Goal: Transaction & Acquisition: Purchase product/service

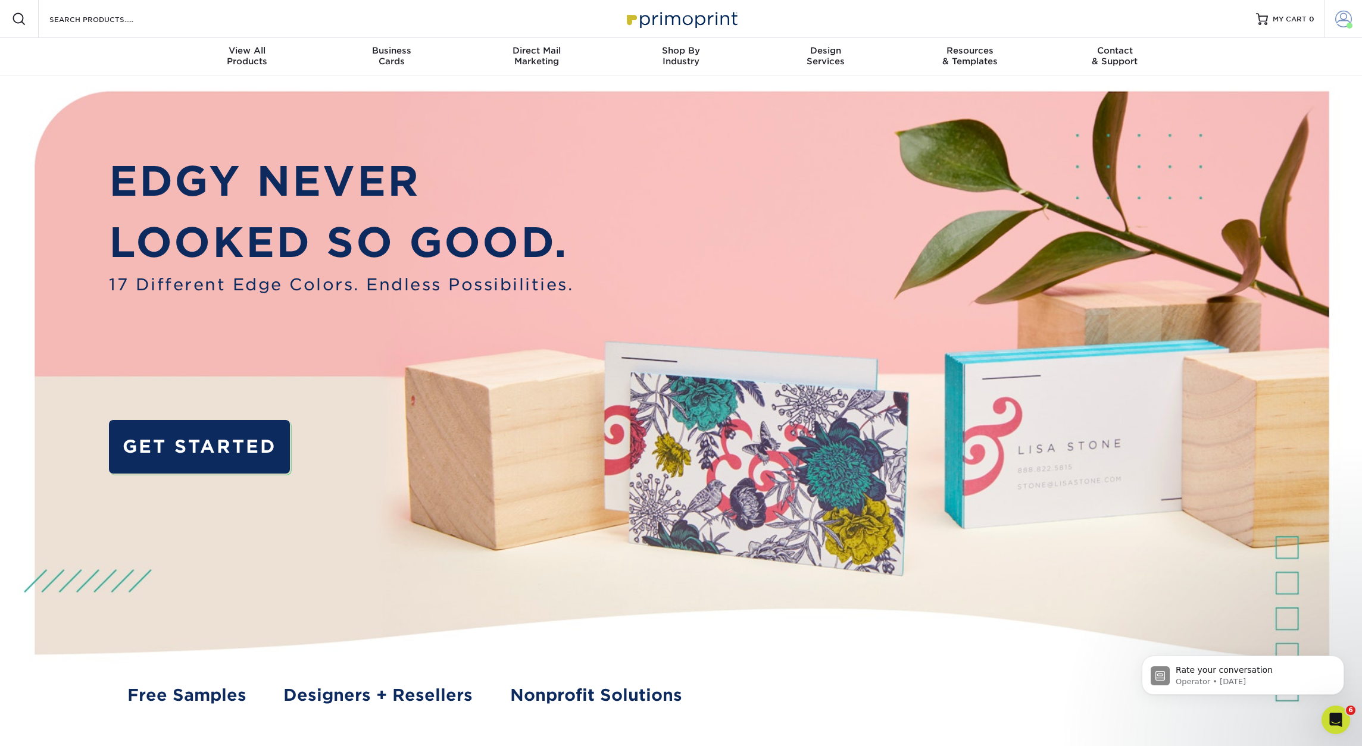
click at [1341, 17] on span at bounding box center [1343, 19] width 17 height 17
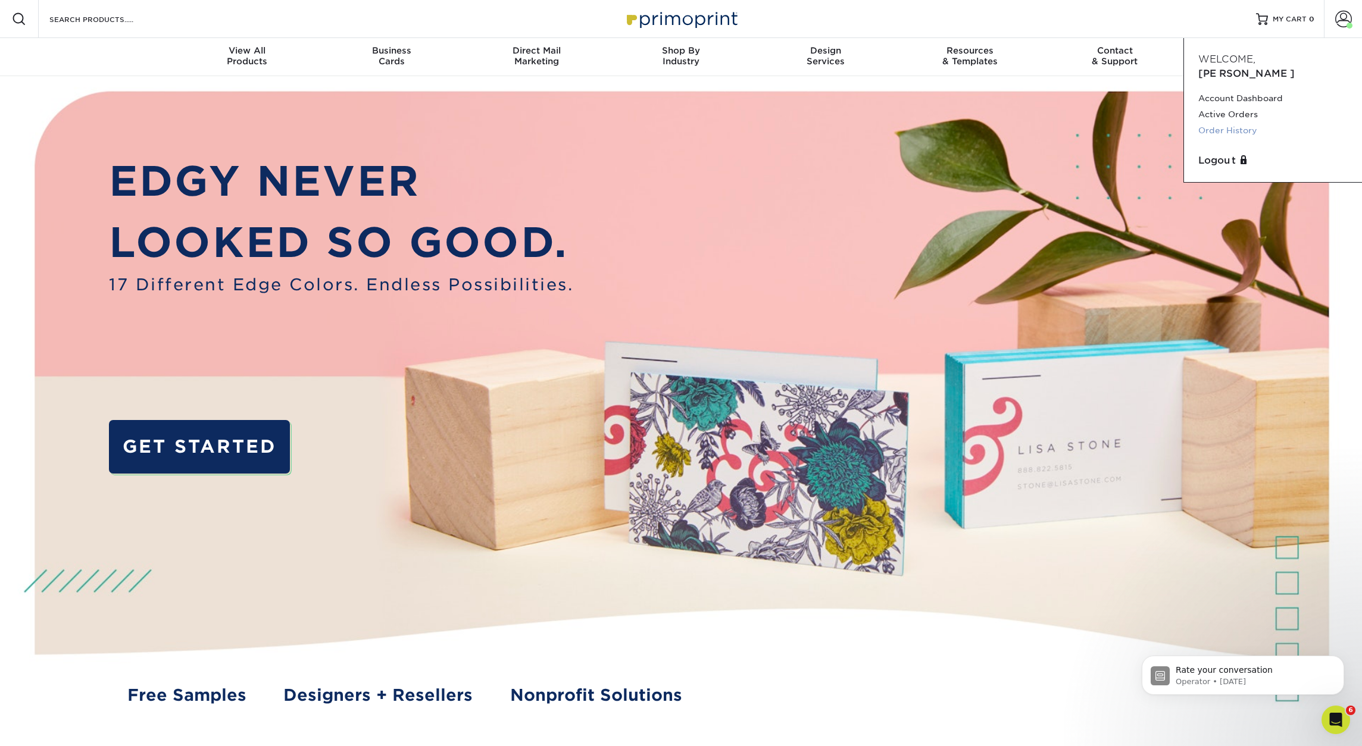
click at [1233, 123] on link "Order History" at bounding box center [1272, 131] width 149 height 16
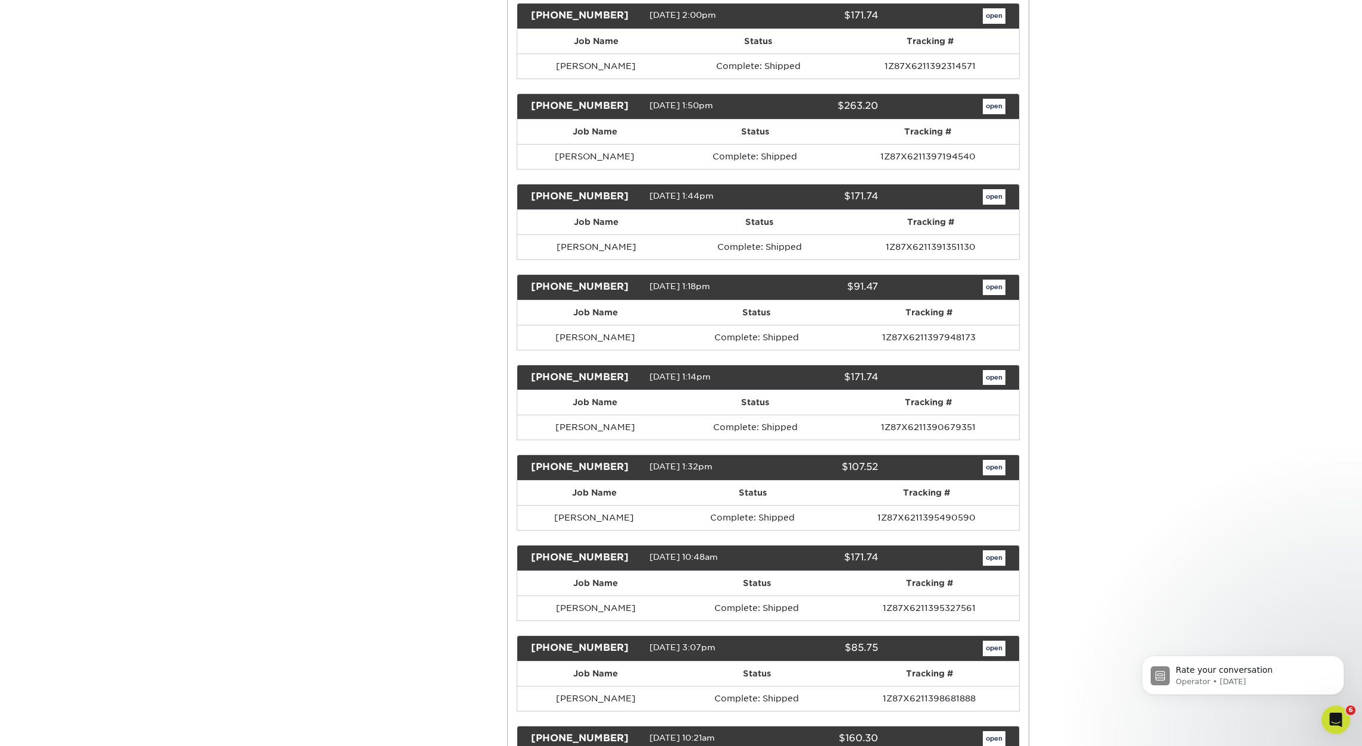
scroll to position [1381, 0]
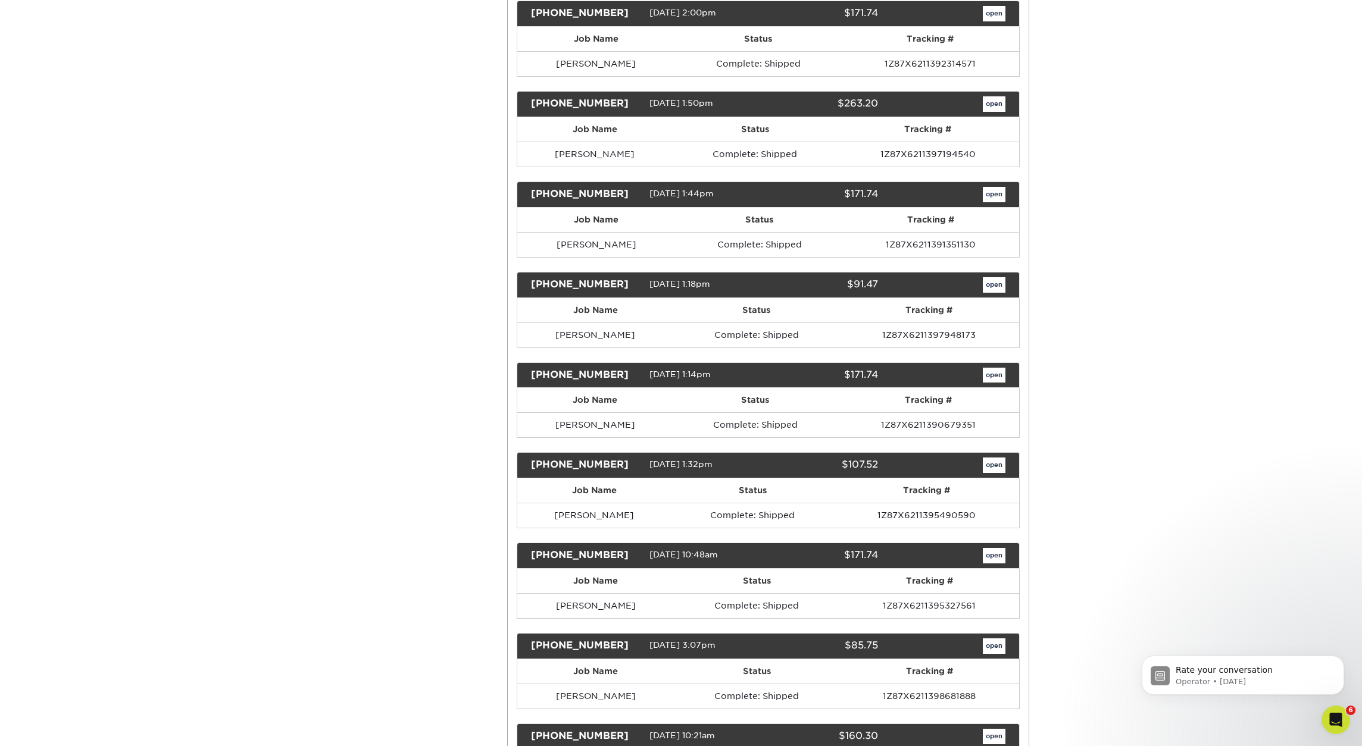
click at [991, 376] on link "open" at bounding box center [994, 375] width 23 height 15
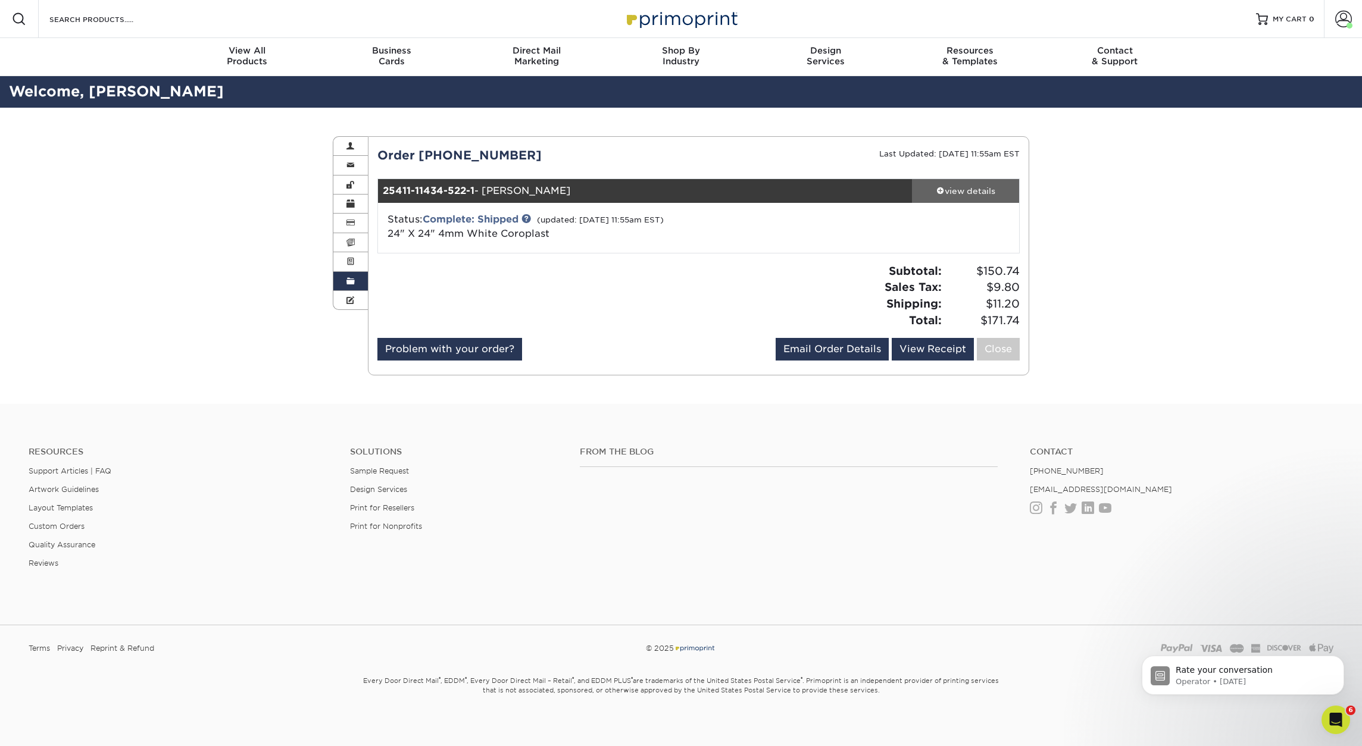
click at [965, 187] on div "view details" at bounding box center [965, 191] width 107 height 12
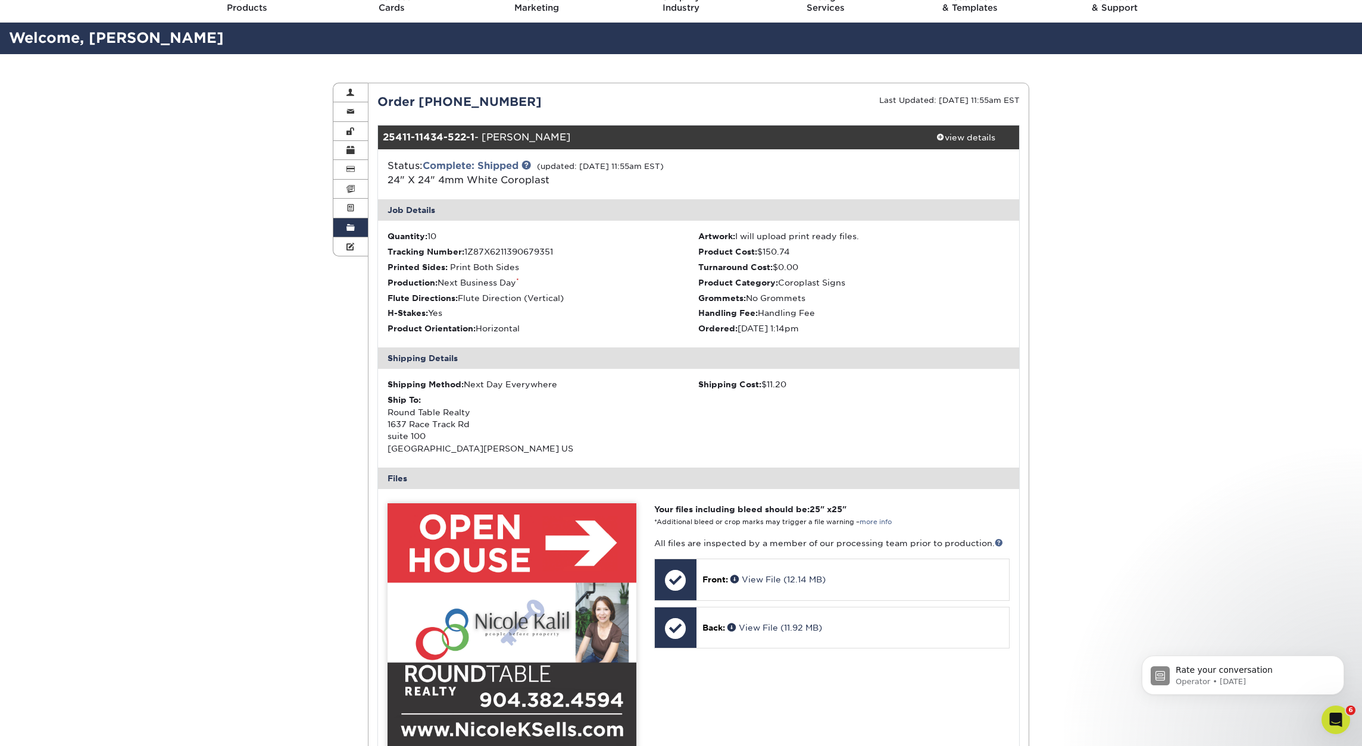
scroll to position [48, 0]
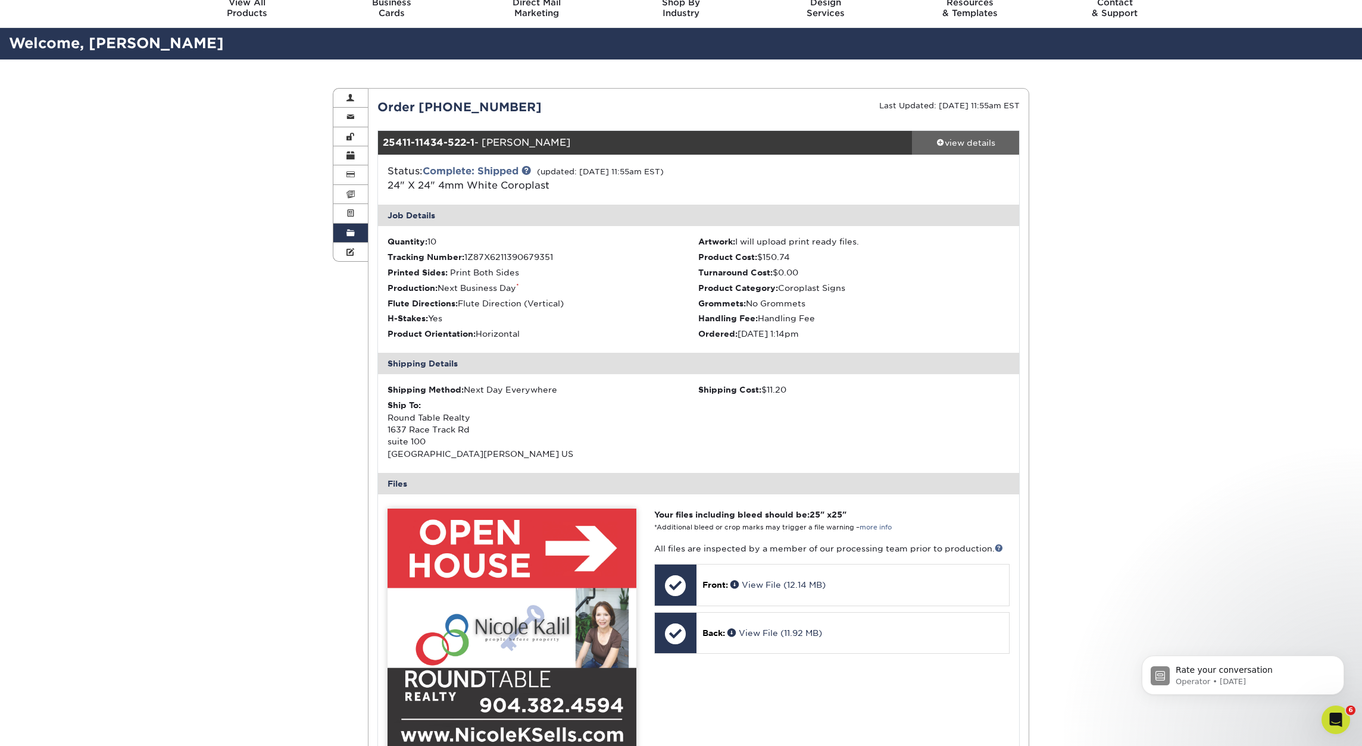
click at [952, 143] on div "view details" at bounding box center [965, 143] width 107 height 12
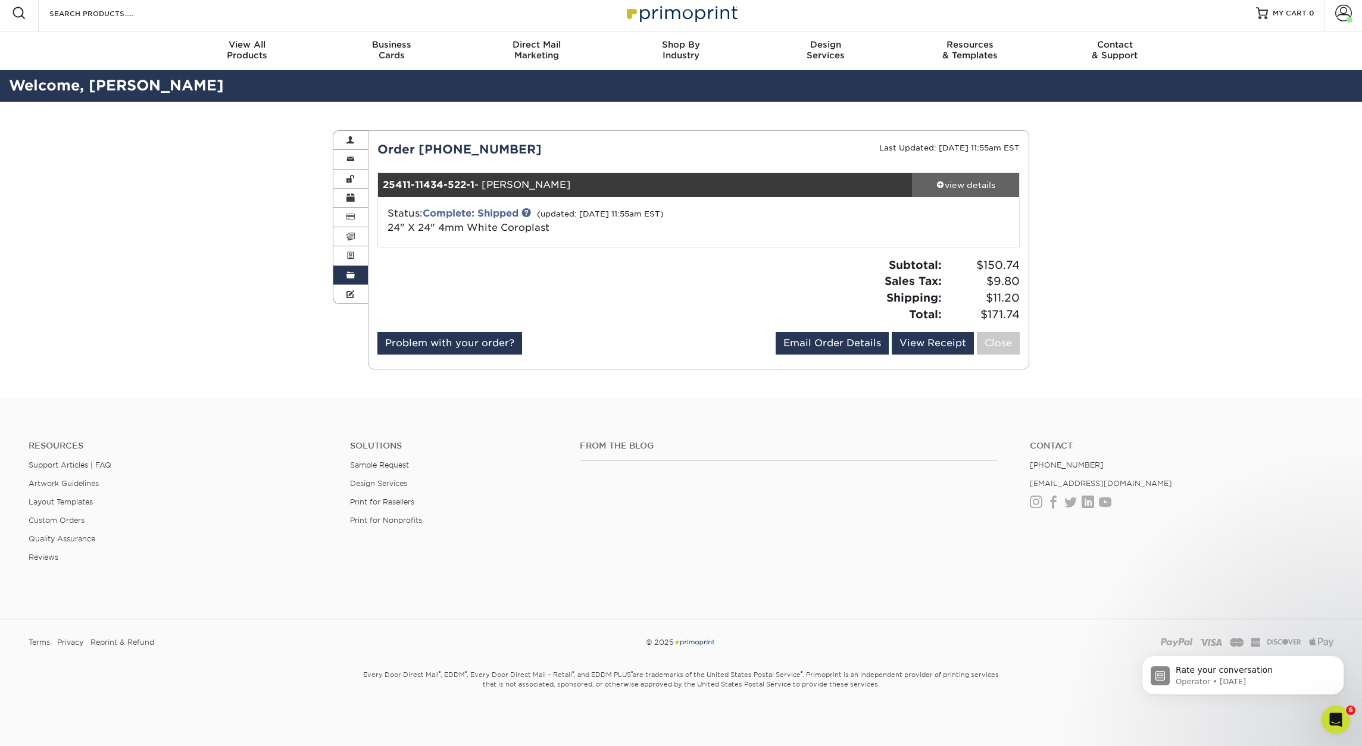
scroll to position [4, 0]
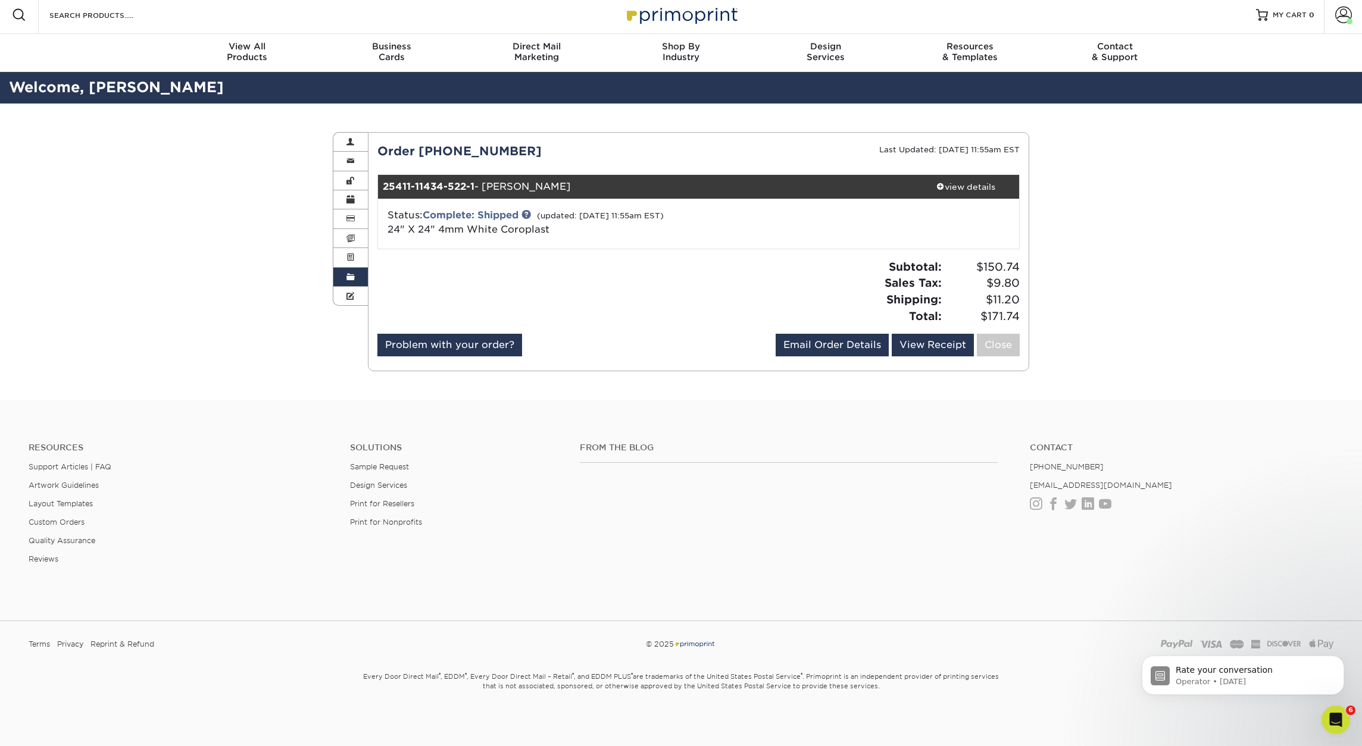
drag, startPoint x: 520, startPoint y: 149, endPoint x: 420, endPoint y: 151, distance: 100.6
click at [420, 151] on div "Order 25411-11434-522" at bounding box center [533, 151] width 330 height 18
copy div "25411-11434-522"
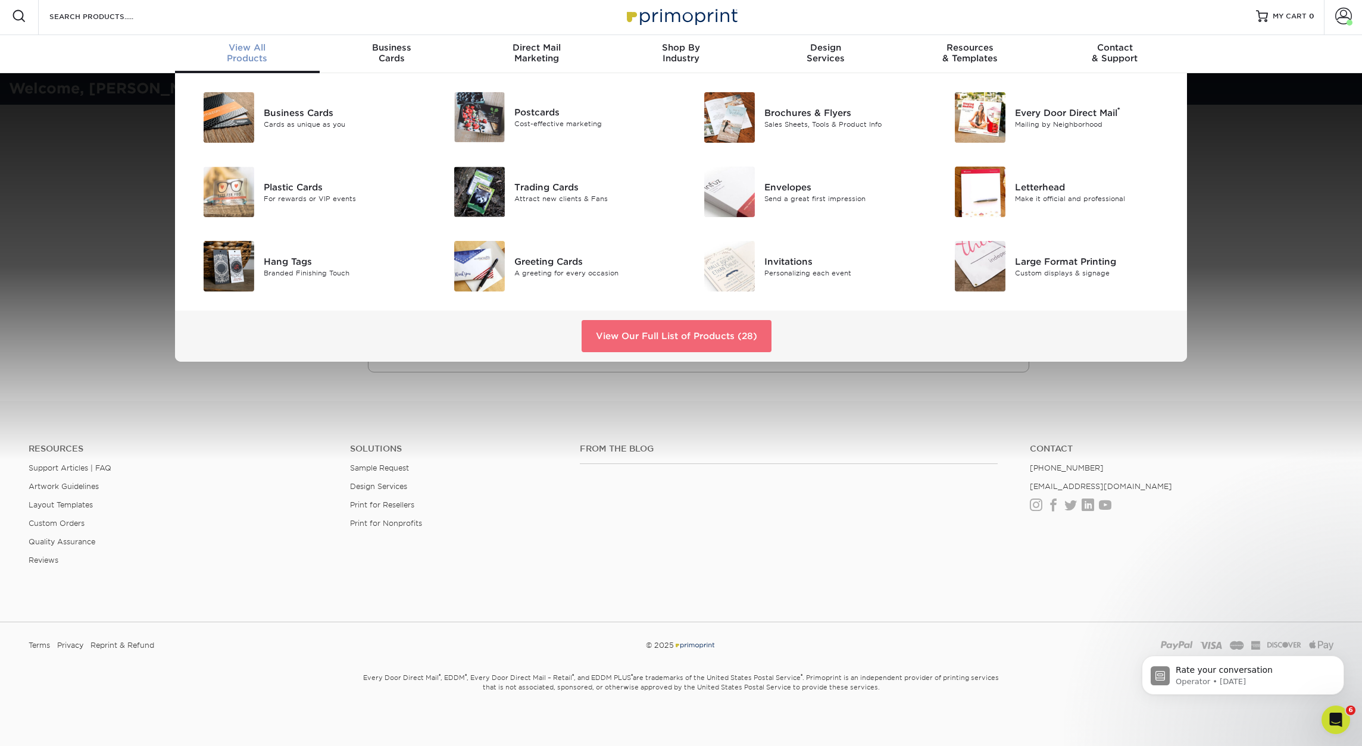
click at [663, 345] on link "View Our Full List of Products (28)" at bounding box center [676, 336] width 190 height 32
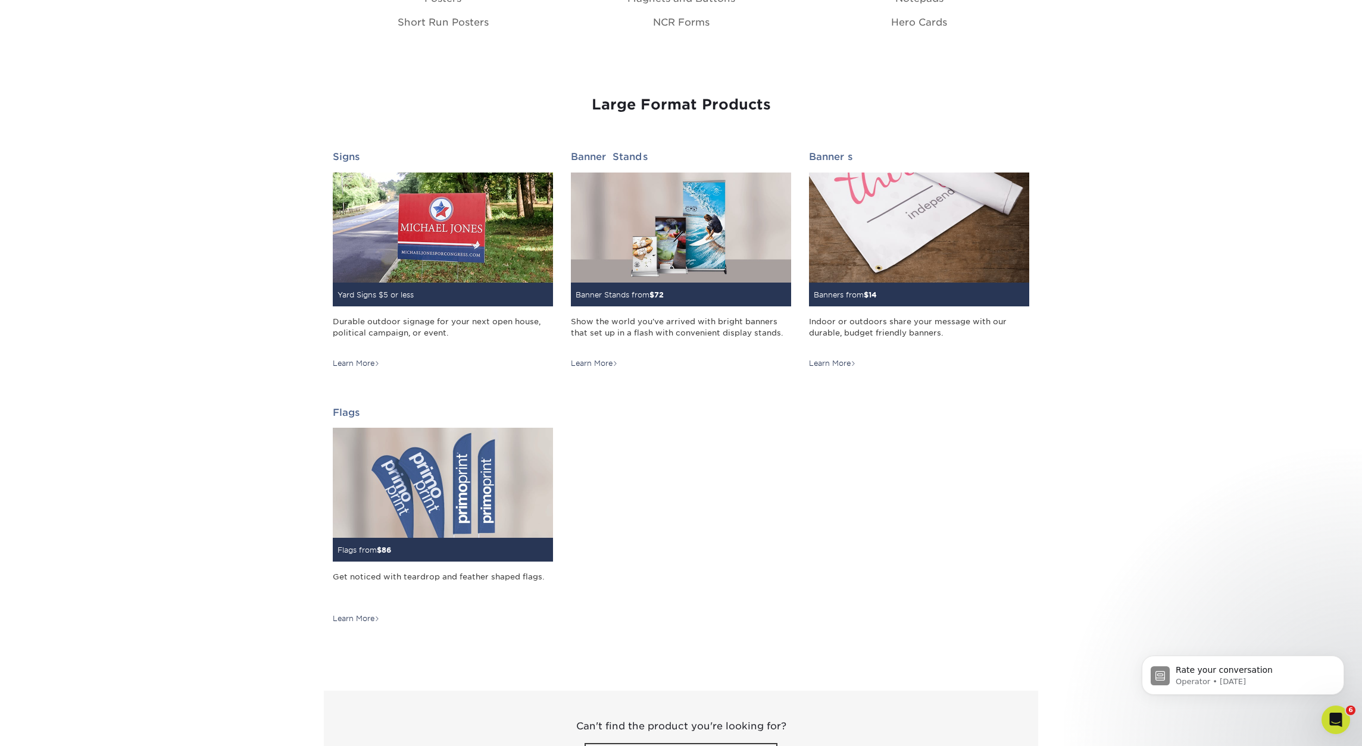
scroll to position [1572, 0]
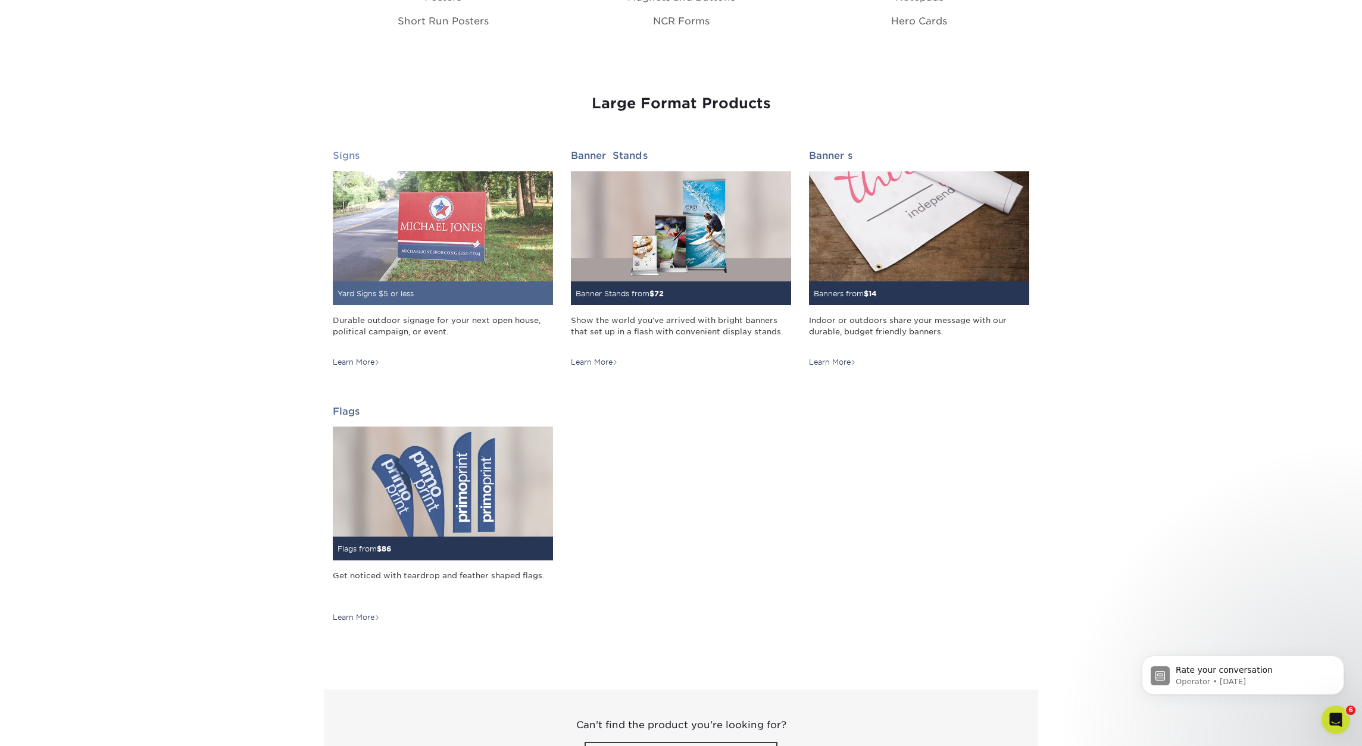
click at [452, 219] on img at bounding box center [443, 226] width 220 height 110
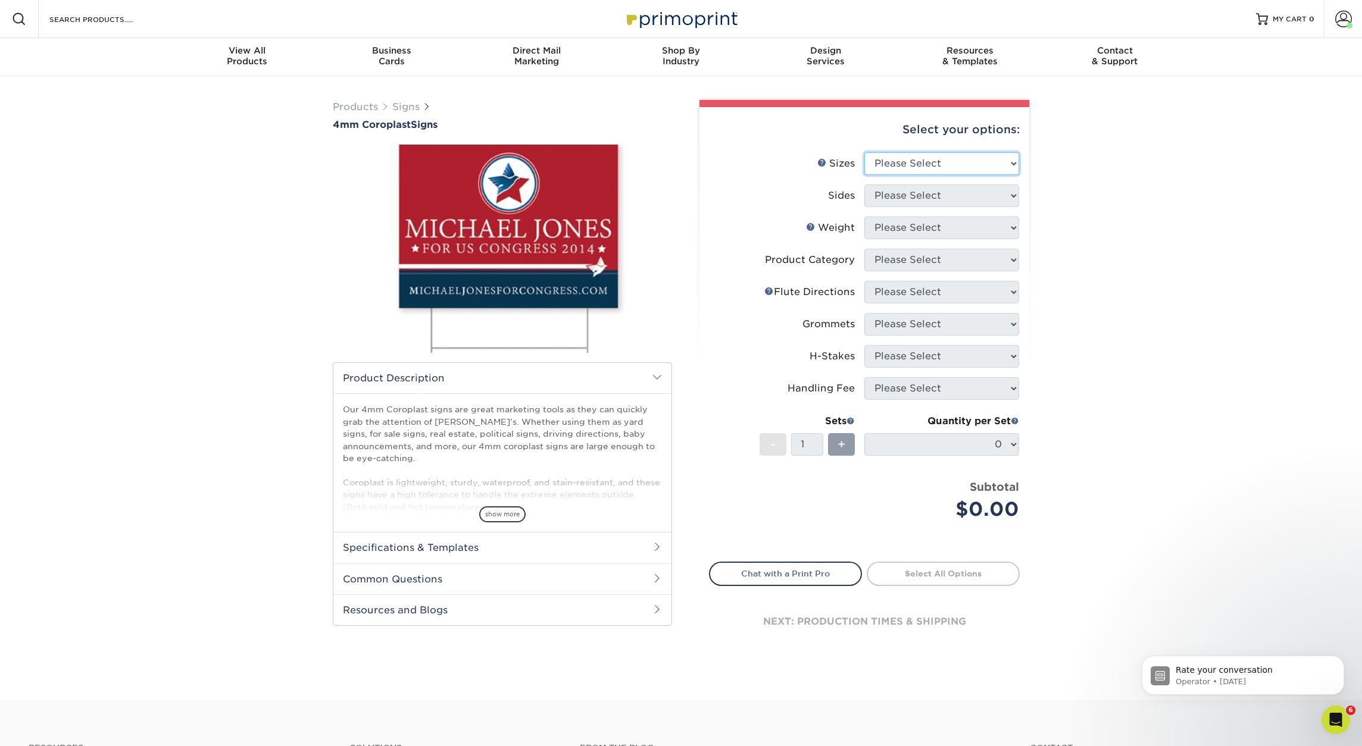
select select "24.00x24.00"
select select "13abbda7-1d64-4f25-8bb2-c179b224825d"
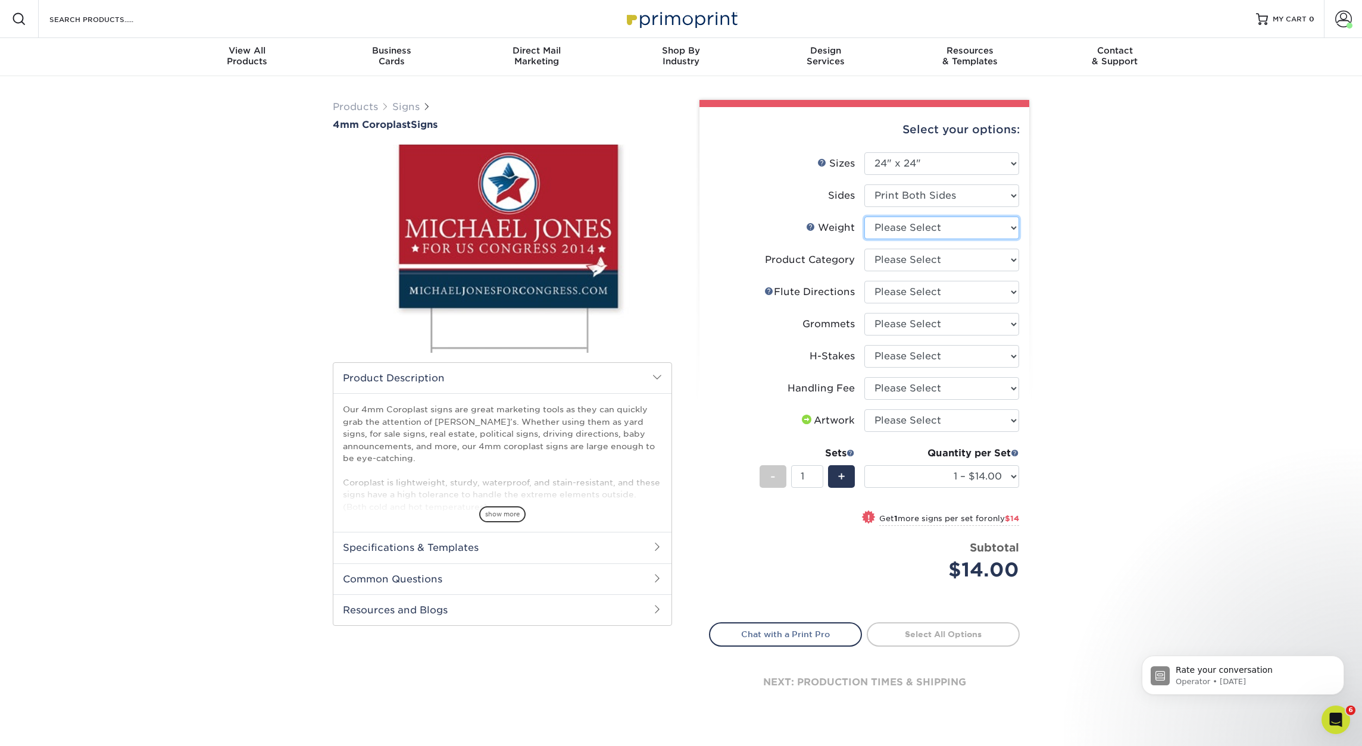
select select "4CORO"
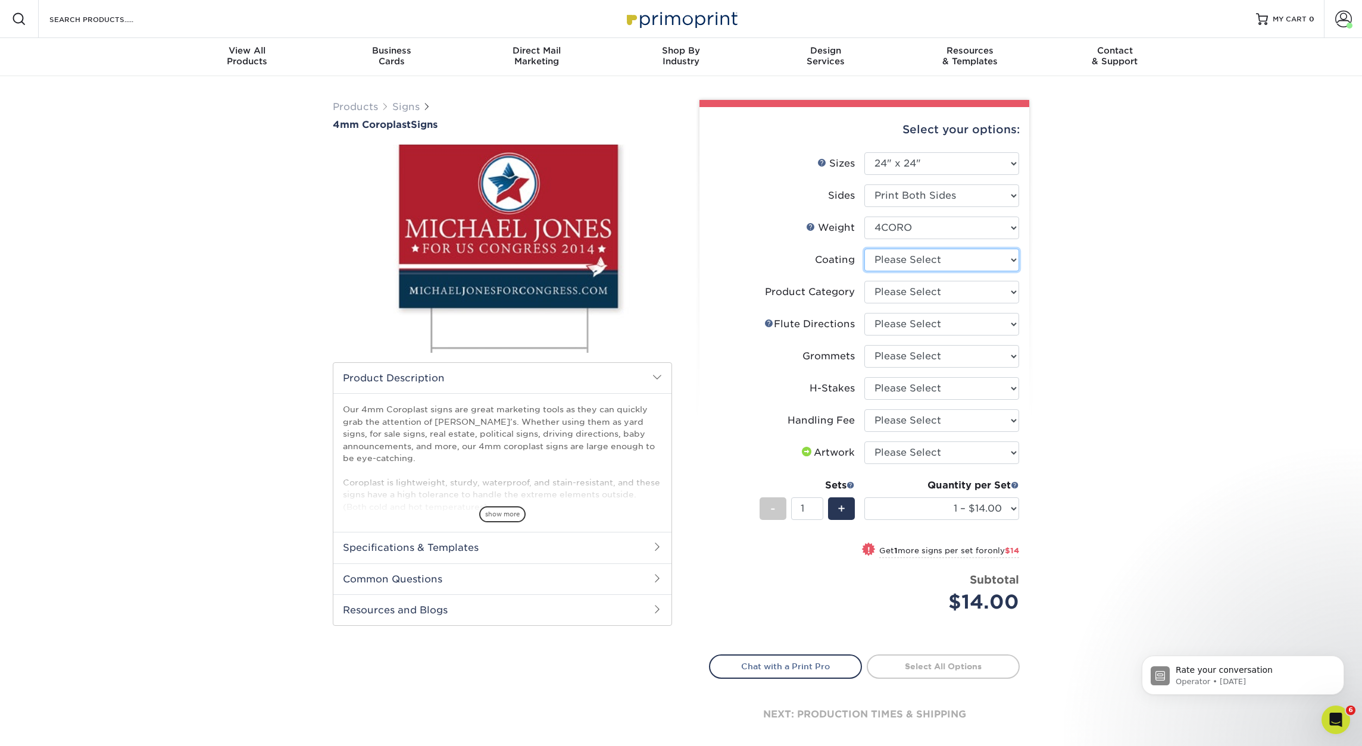
select select "3e7618de-abca-4bda-9f97-8b9129e913d8"
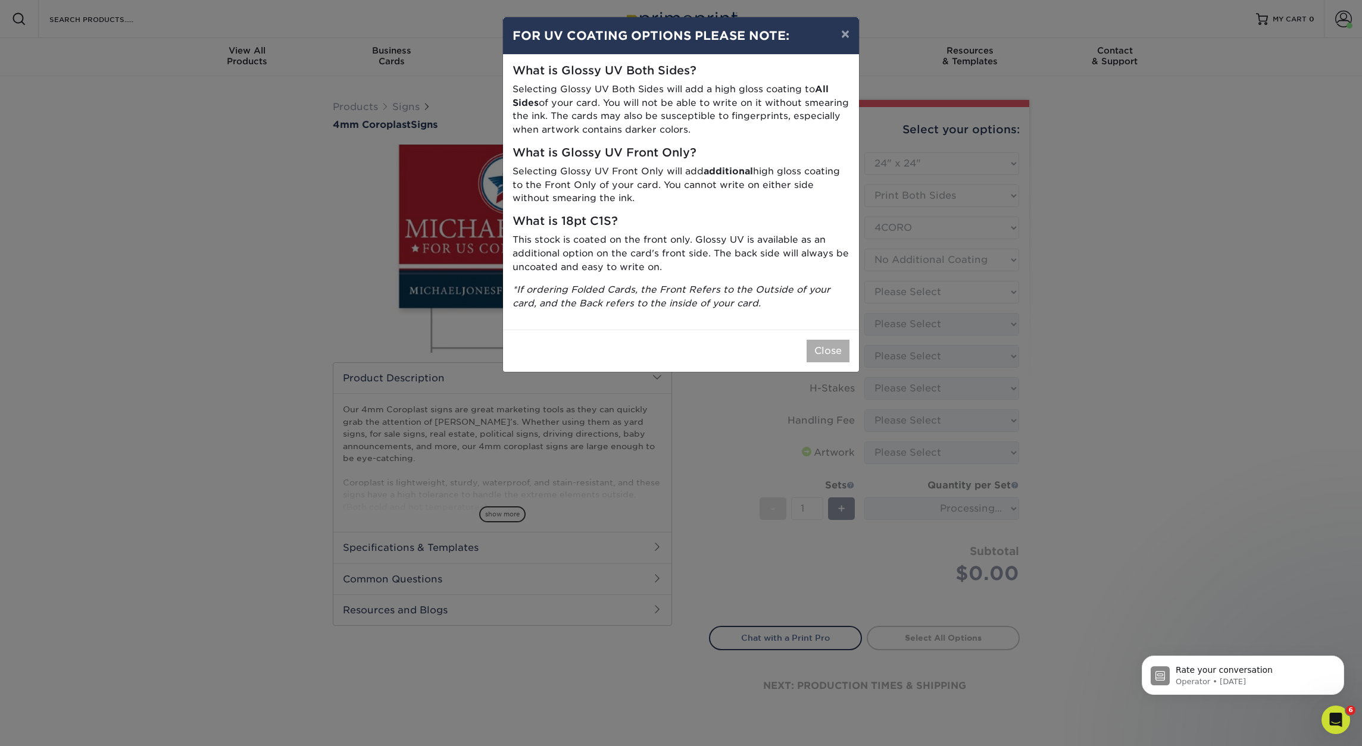
click at [831, 349] on button "Close" at bounding box center [827, 351] width 43 height 23
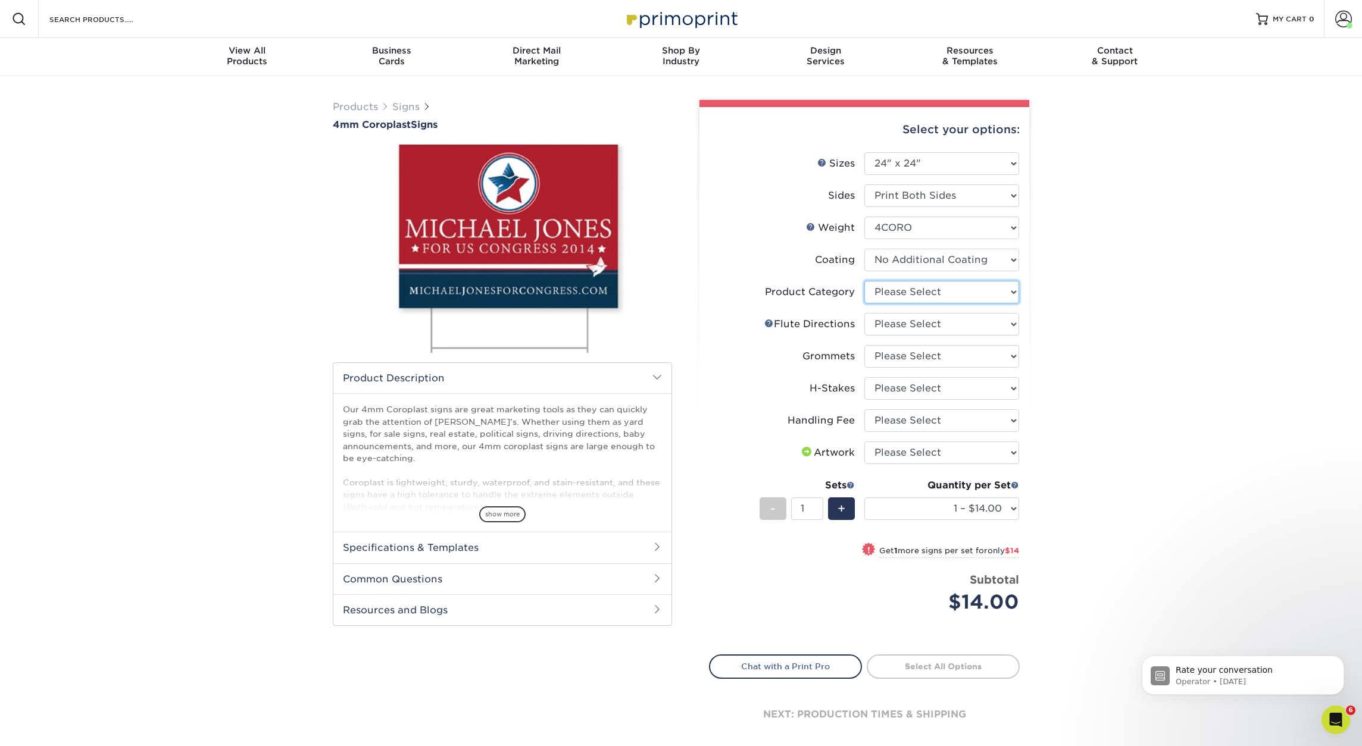
select select "b3582ed5-6912-492c-8440-2cc51afdb8e1"
select select "b9474d6d-25b7-40b8-b284-85b7690982f8"
select select "90d329df-db80-4206-b821-ff9d3f363977"
select select "8c85e97e-8b3a-46d2-b88d-acee5fa20222"
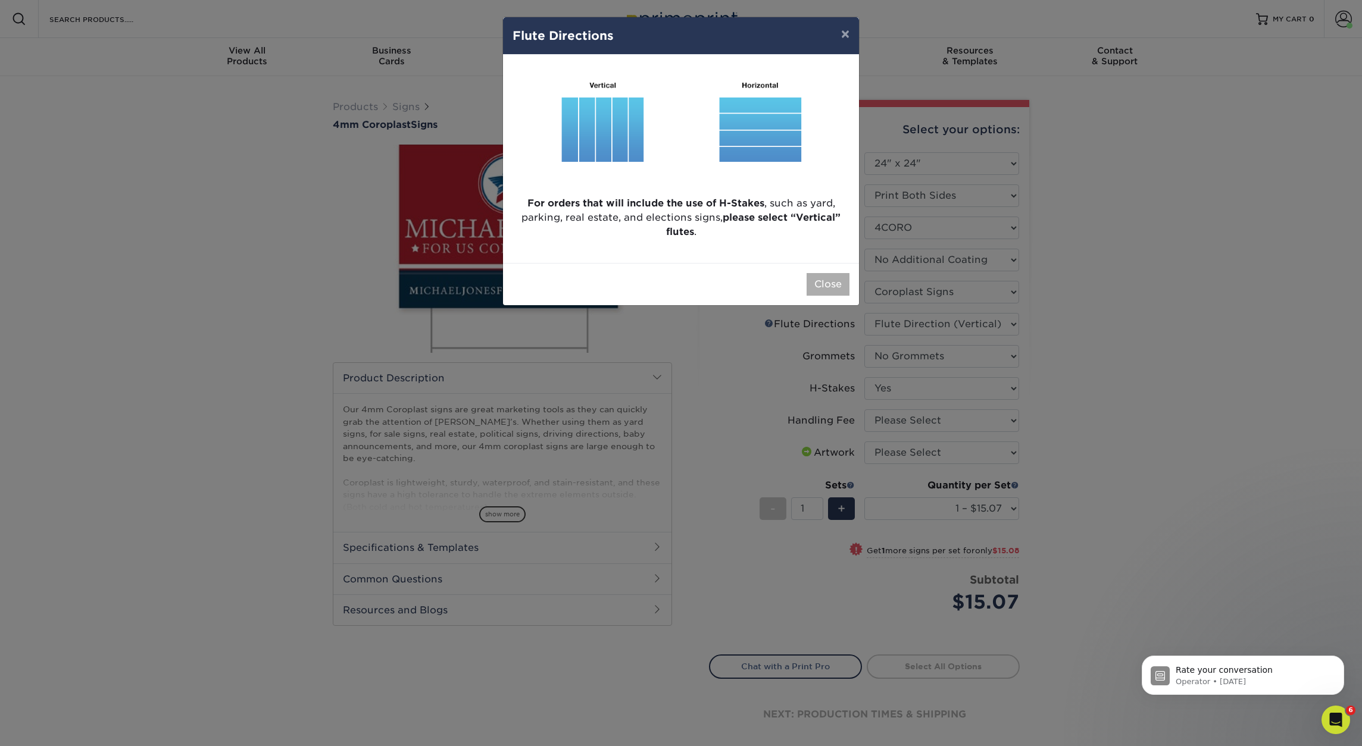
click at [837, 287] on button "Close" at bounding box center [827, 284] width 43 height 23
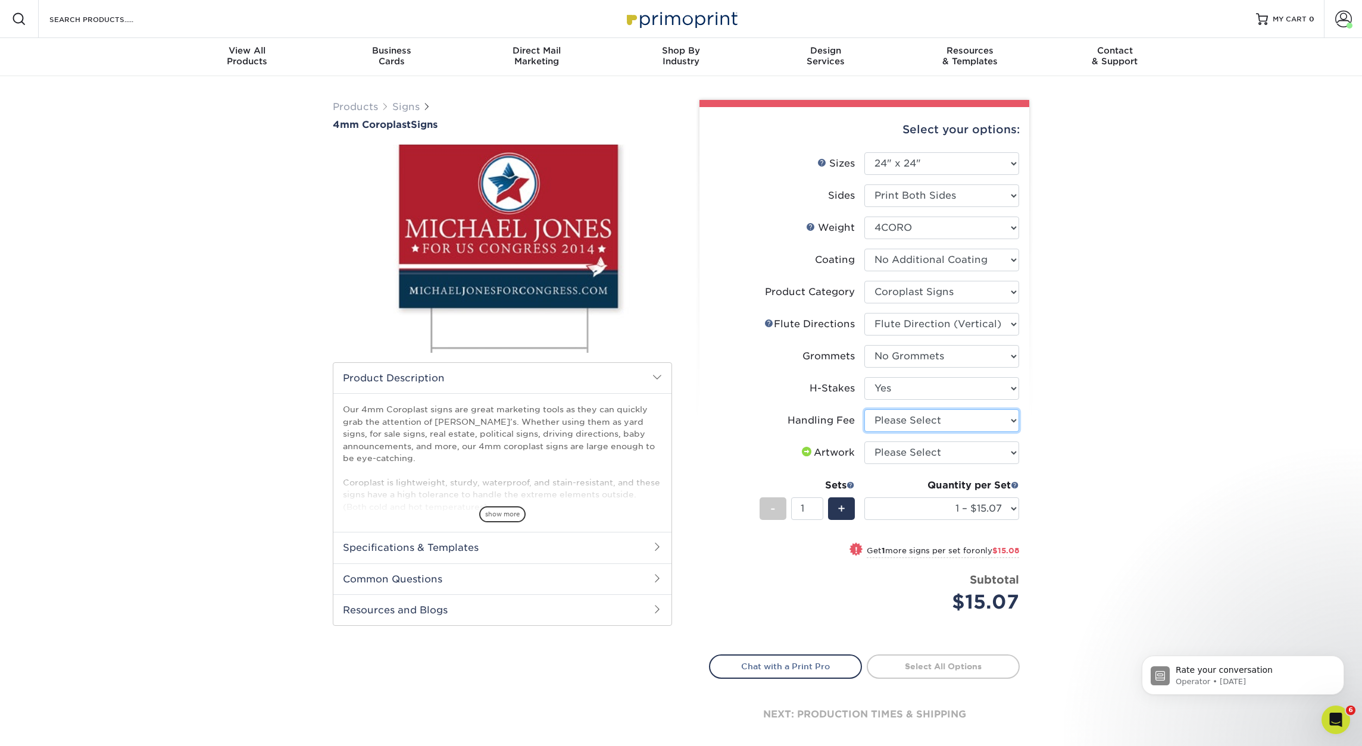
select select "ab74c079-444c-4260-ae6a-e09bdee8073c"
select select "upload"
select select "10 – $150.74"
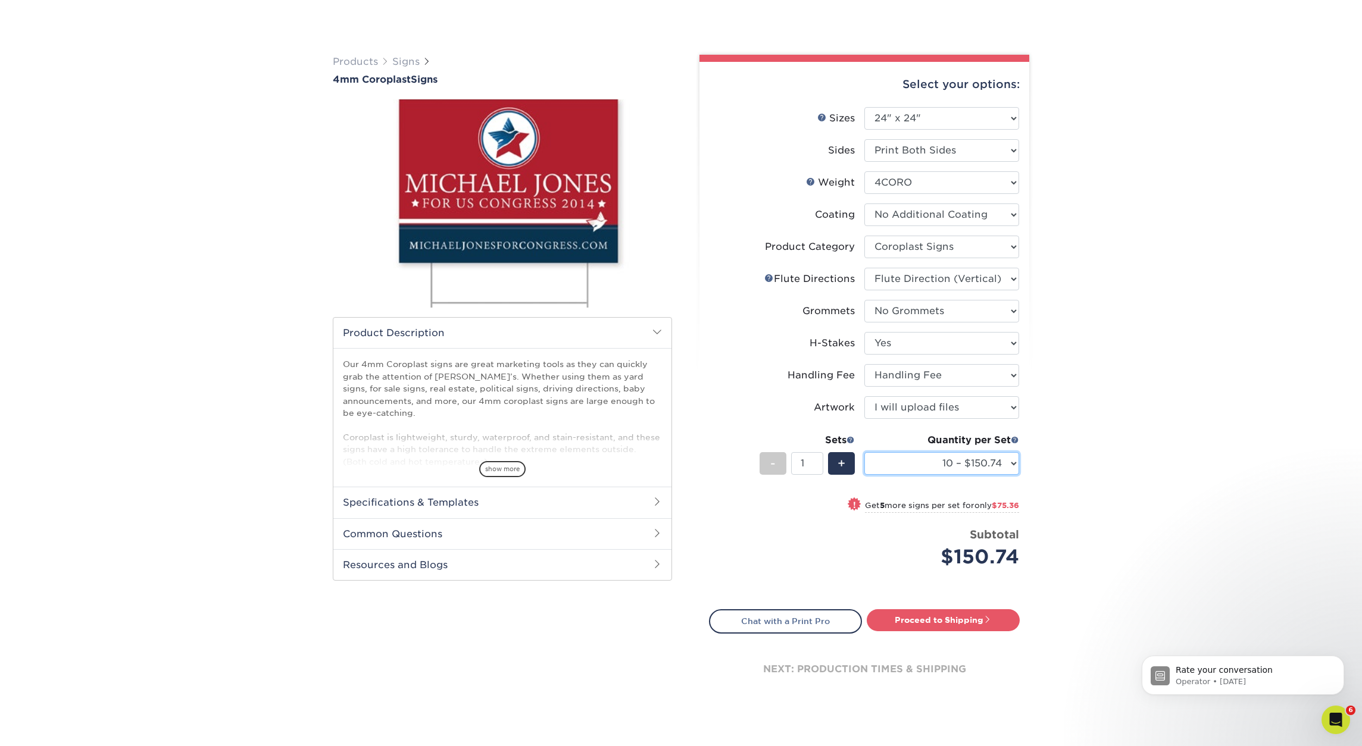
scroll to position [68, 0]
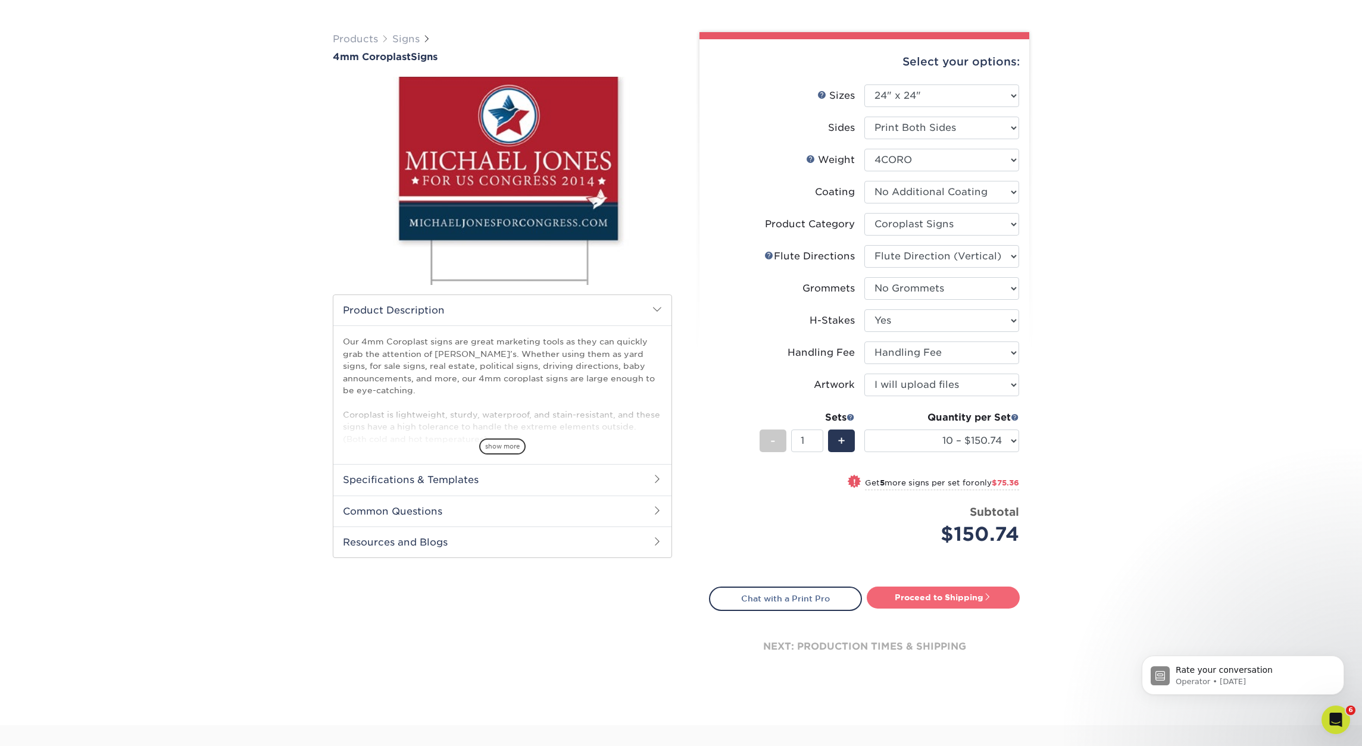
click at [942, 602] on link "Proceed to Shipping" at bounding box center [942, 597] width 153 height 21
type input "Set 1"
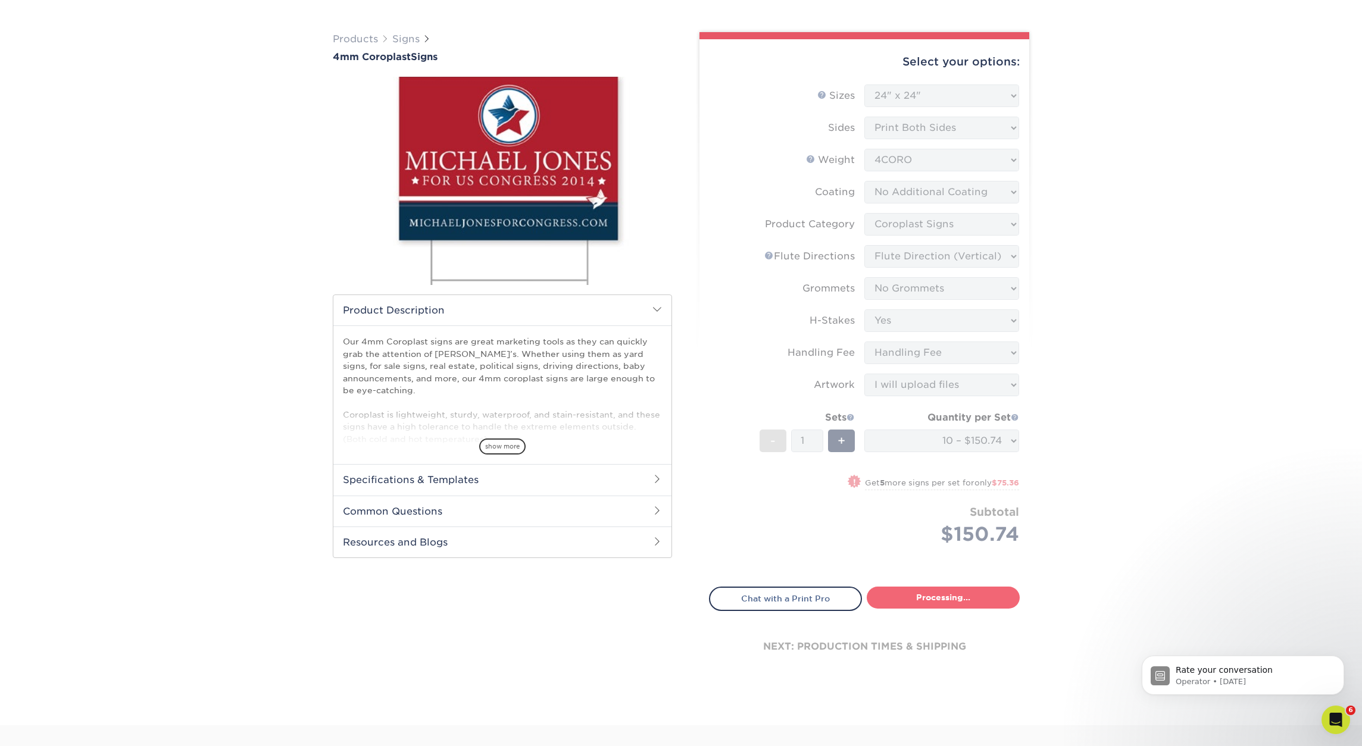
select select "a76c2c87-b821-4446-bc2f-c0bff4de892e"
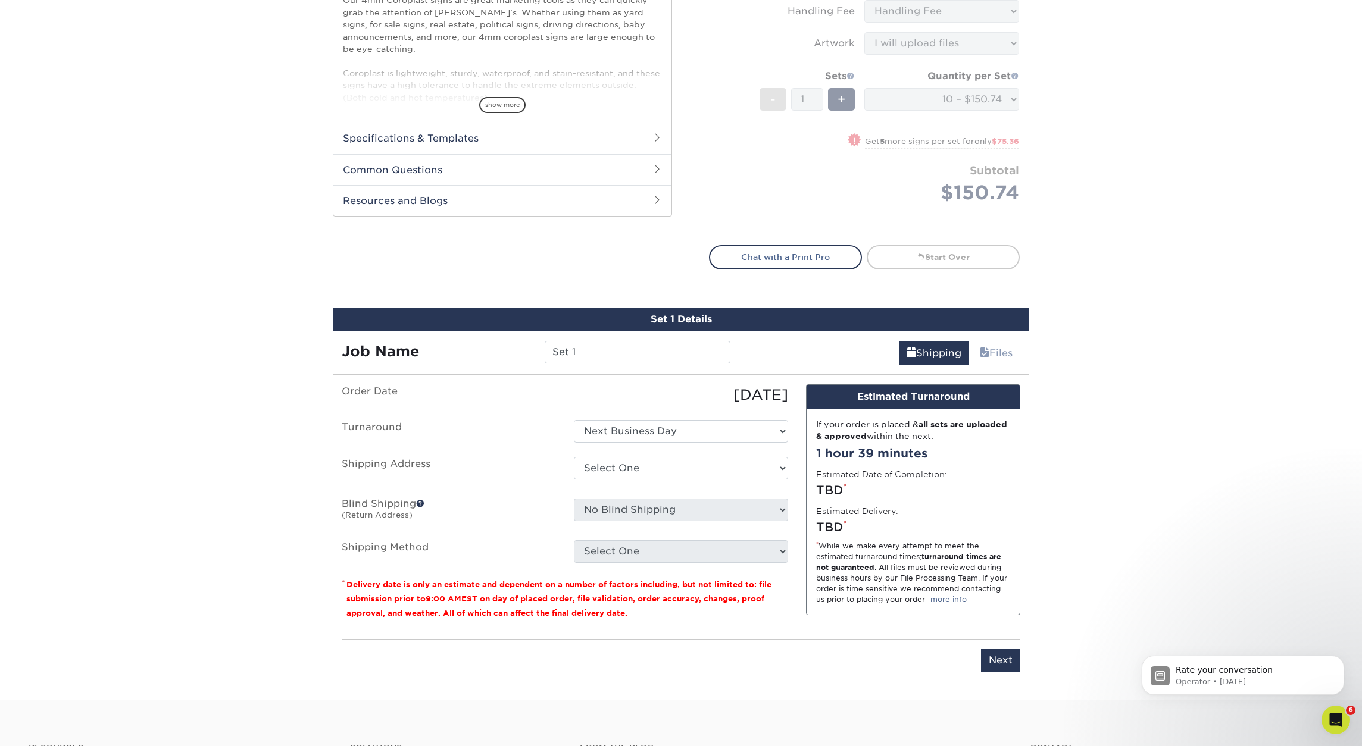
scroll to position [687, 0]
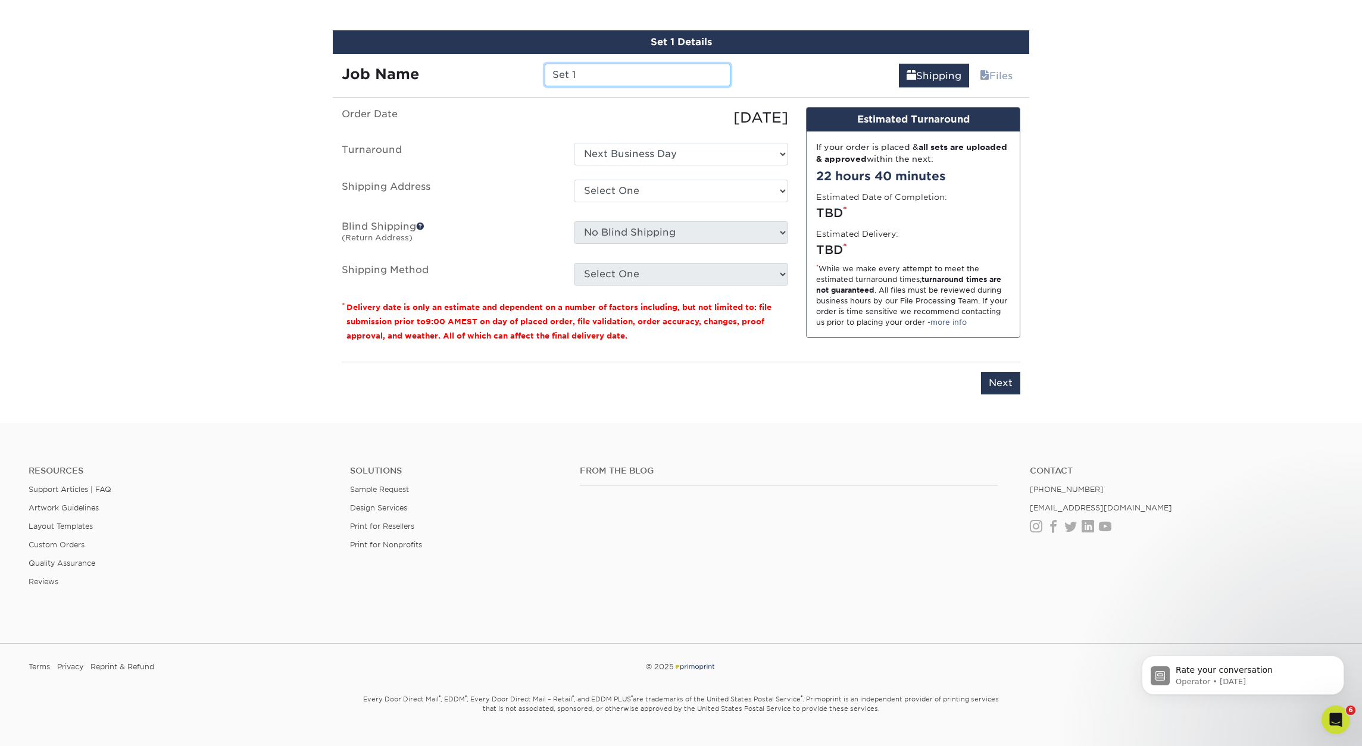
click at [593, 77] on input "Set 1" at bounding box center [637, 75] width 185 height 23
type input "[PERSON_NAME] Free"
select select "275574"
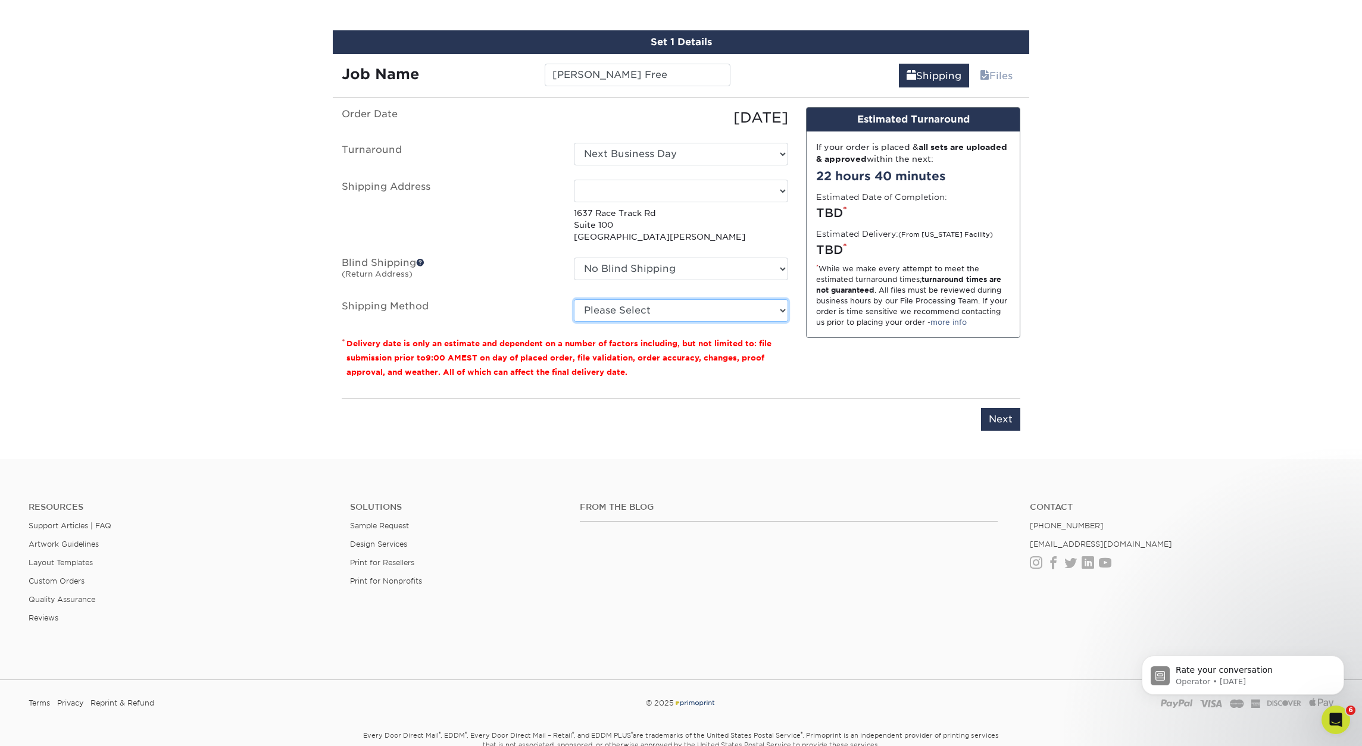
select select "G4MFLATRATE"
click at [1000, 423] on input "Next" at bounding box center [1000, 419] width 39 height 23
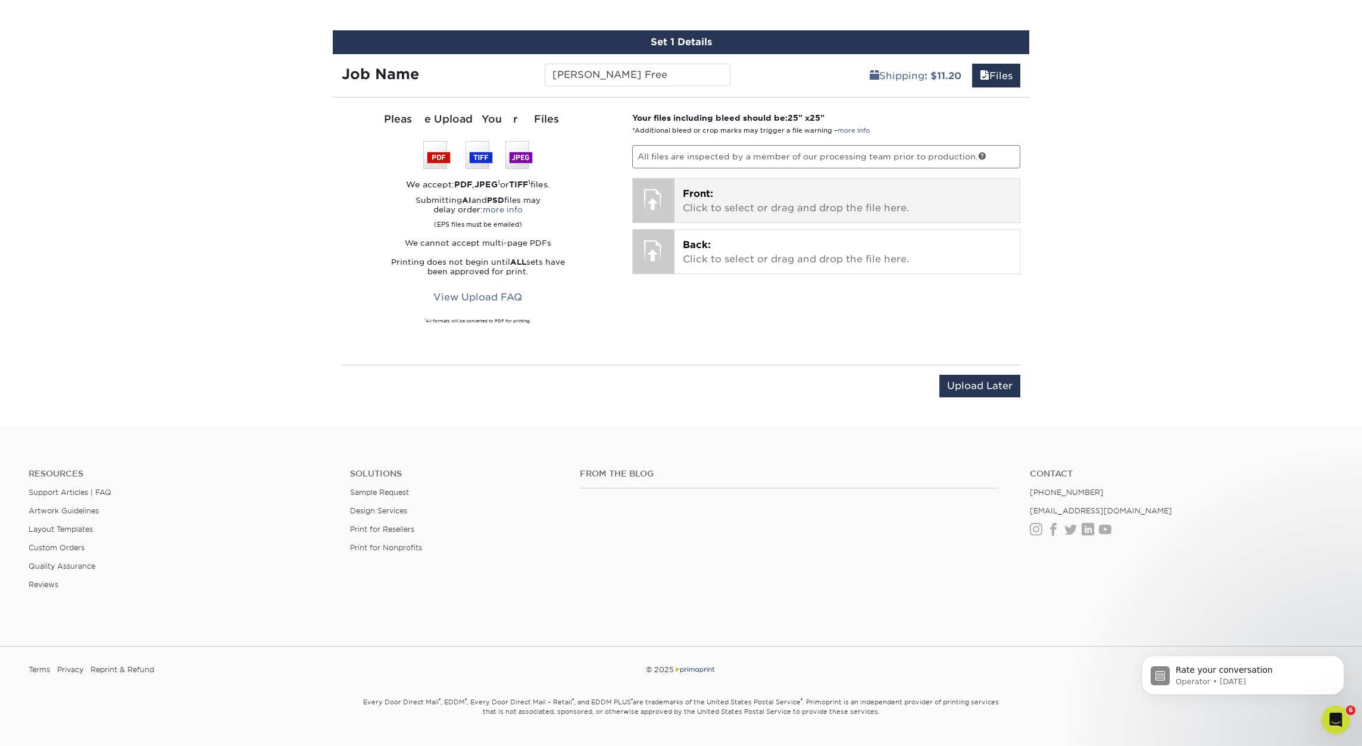
click at [780, 204] on p "Front: Click to select or drag and drop the file here." at bounding box center [847, 201] width 329 height 29
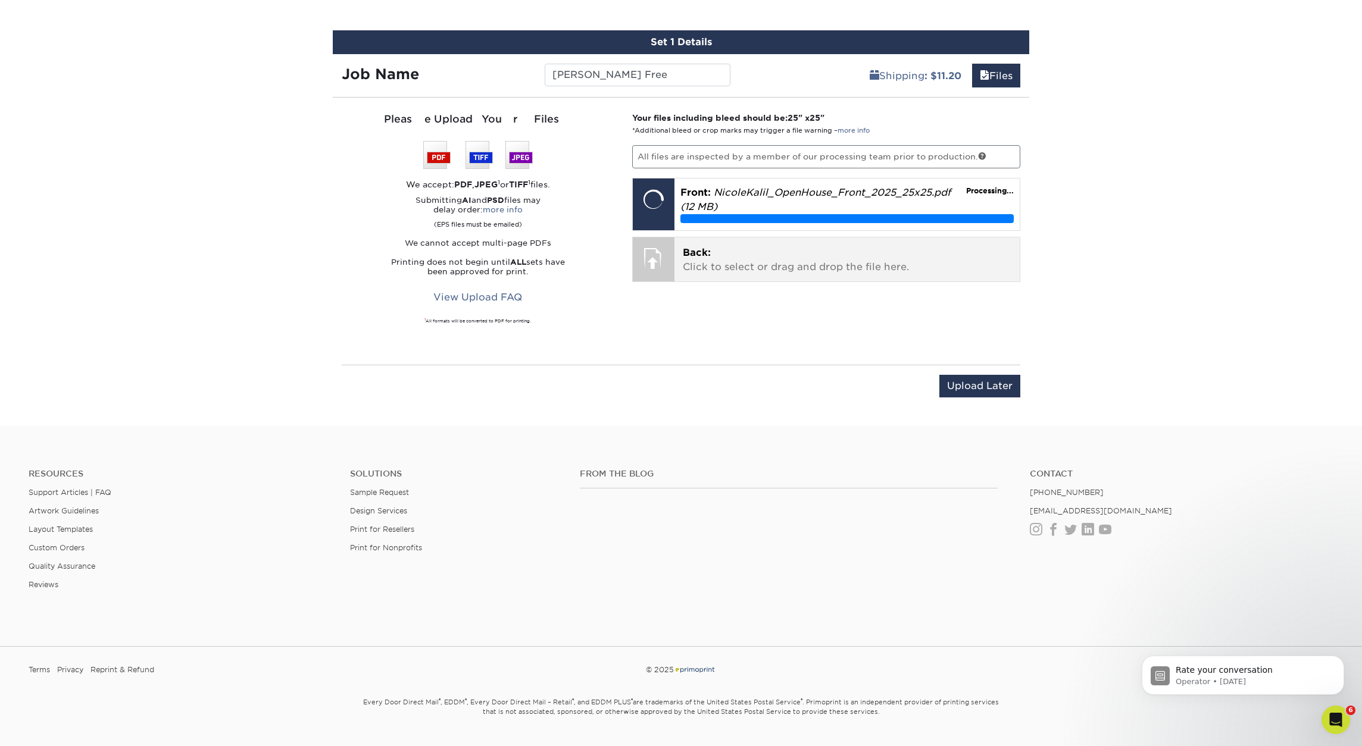
click at [766, 259] on p "Back: Click to select or drag and drop the file here." at bounding box center [847, 260] width 329 height 29
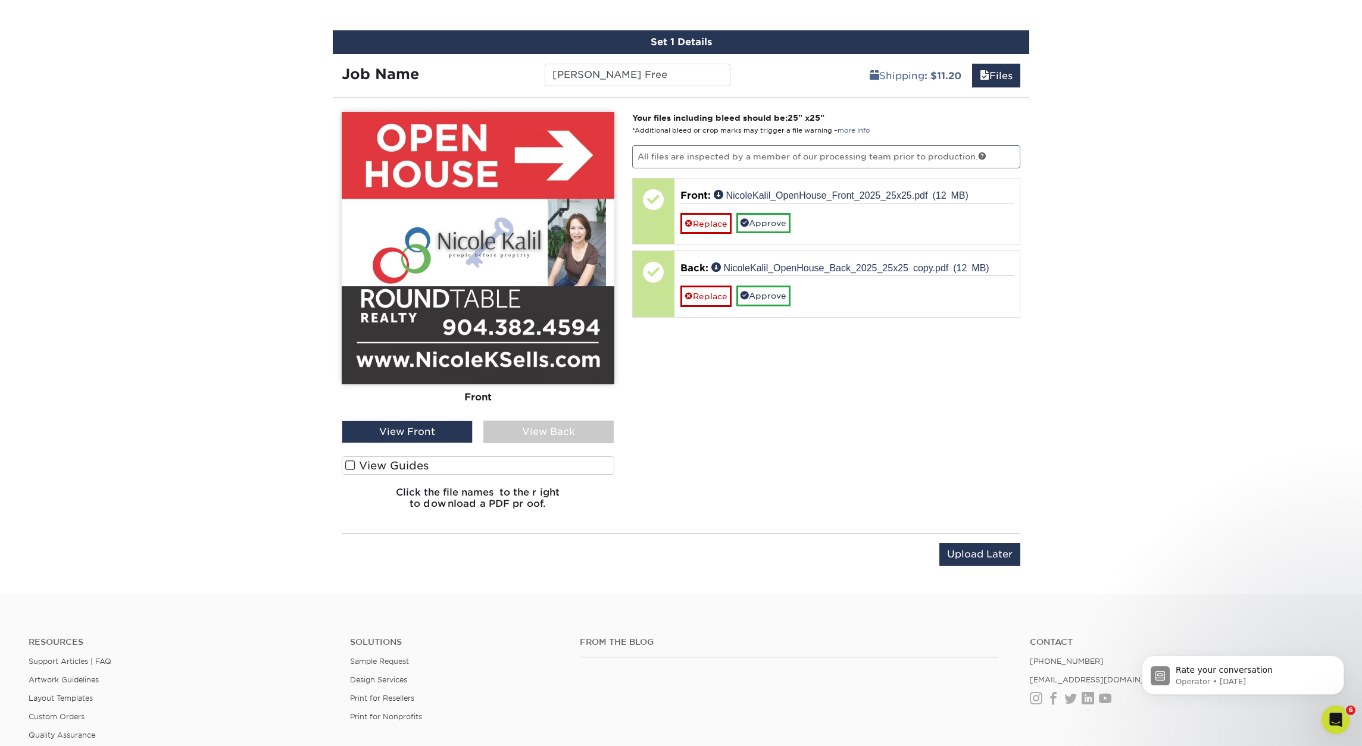
click at [571, 434] on div "View Back" at bounding box center [548, 432] width 131 height 23
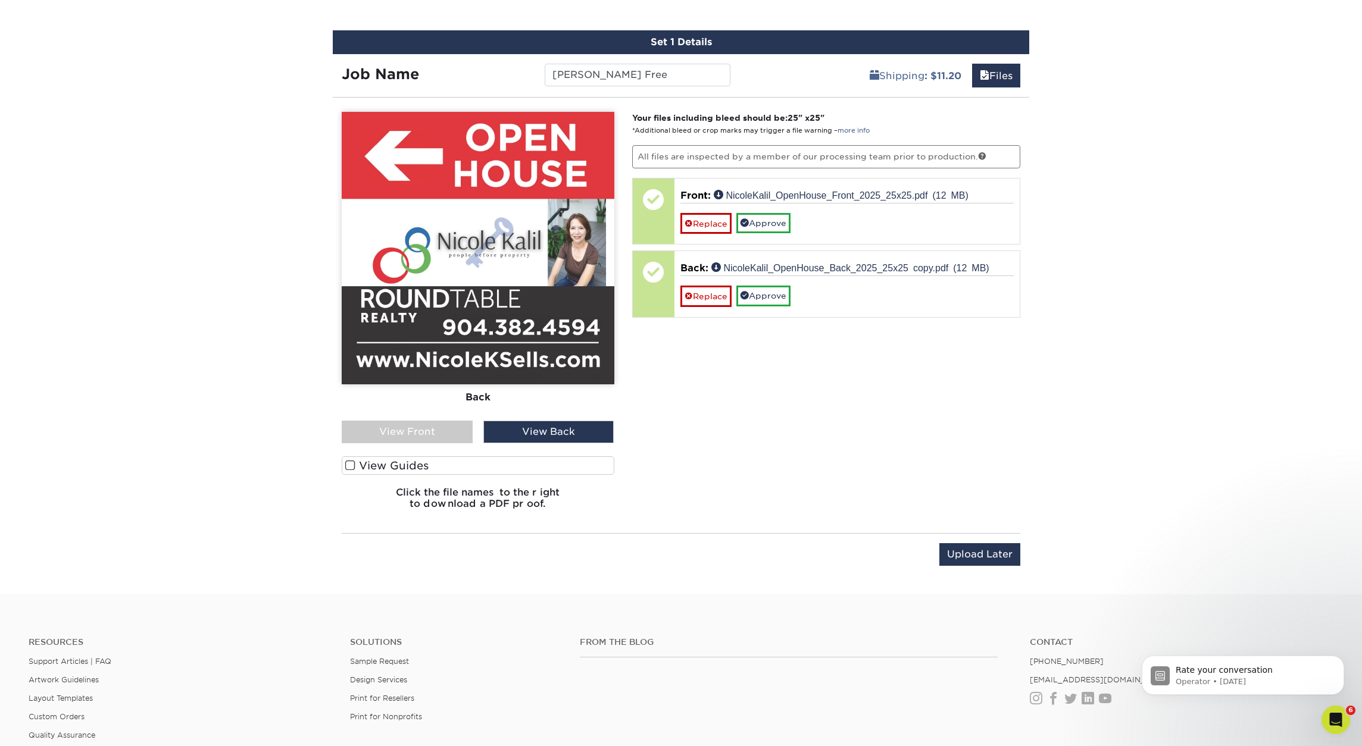
click at [443, 440] on div "View Front" at bounding box center [407, 432] width 131 height 23
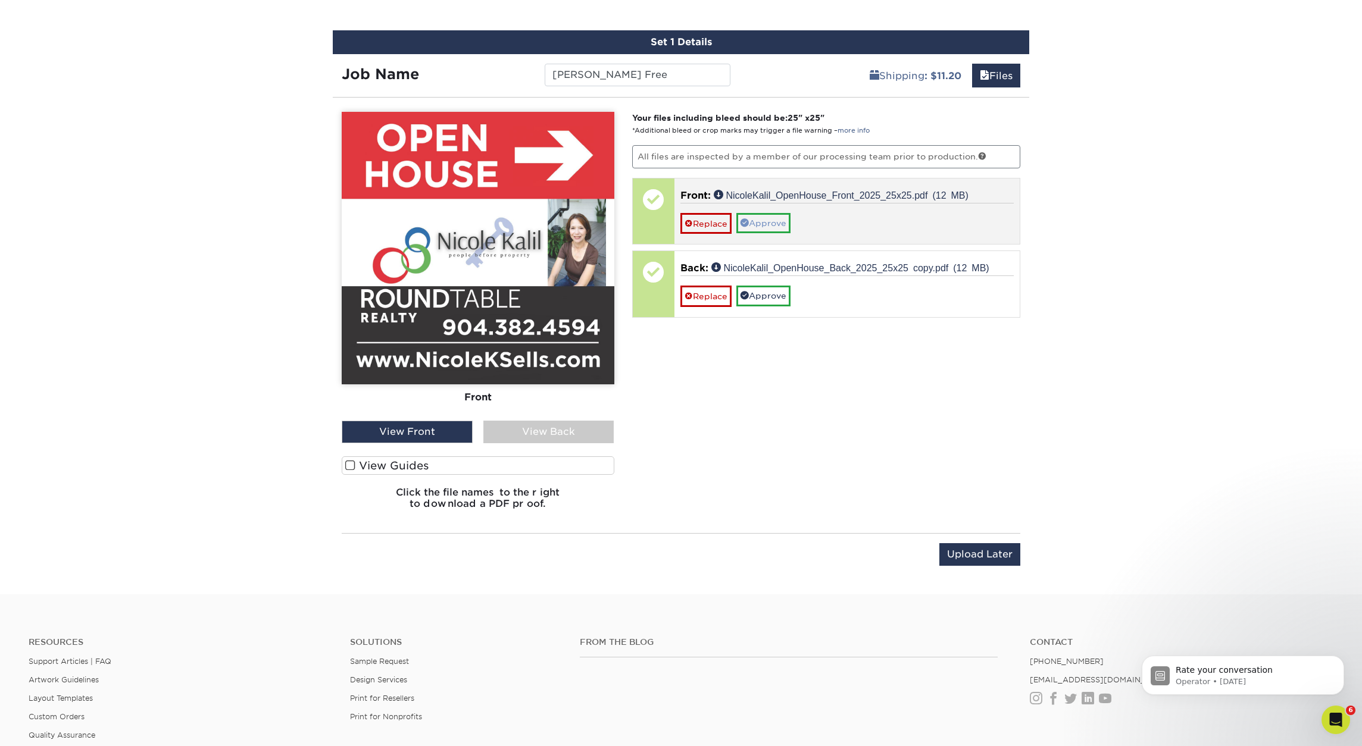
click at [768, 224] on link "Approve" at bounding box center [763, 223] width 54 height 20
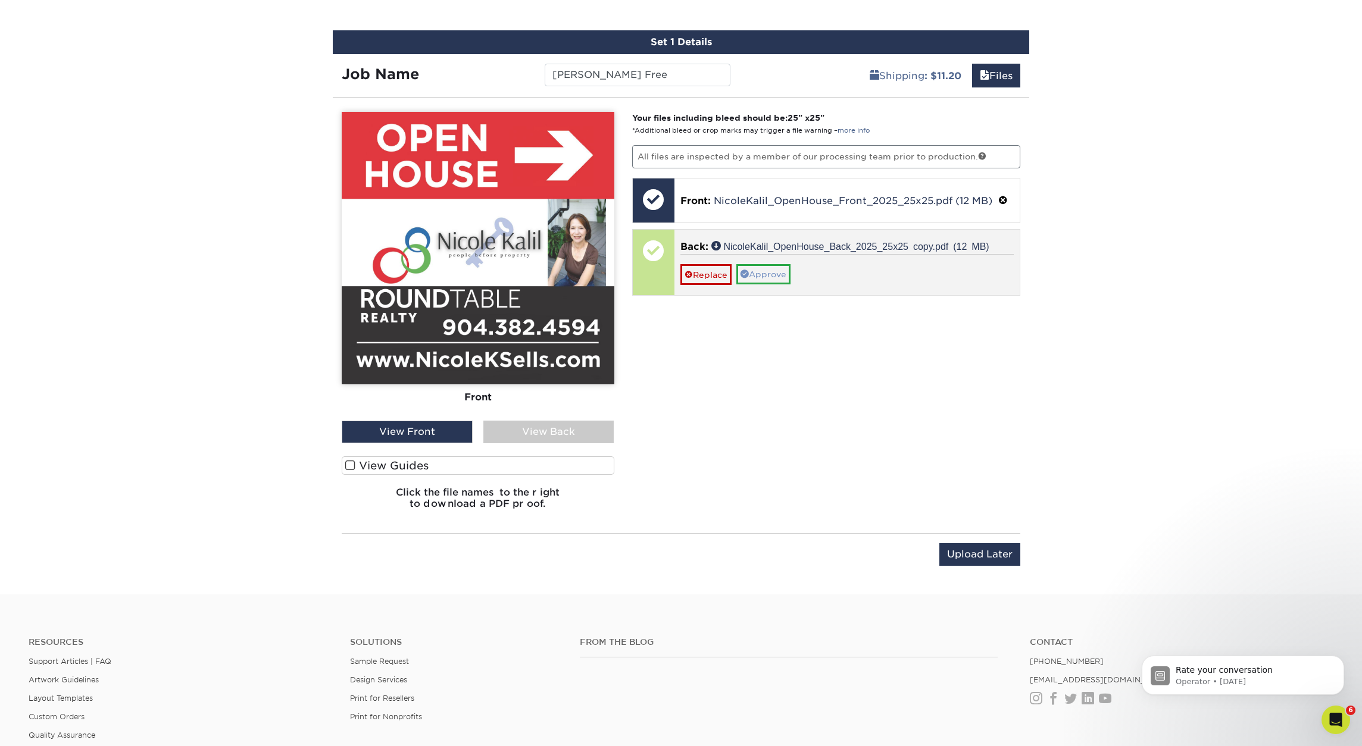
click at [768, 276] on link "Approve" at bounding box center [763, 274] width 54 height 20
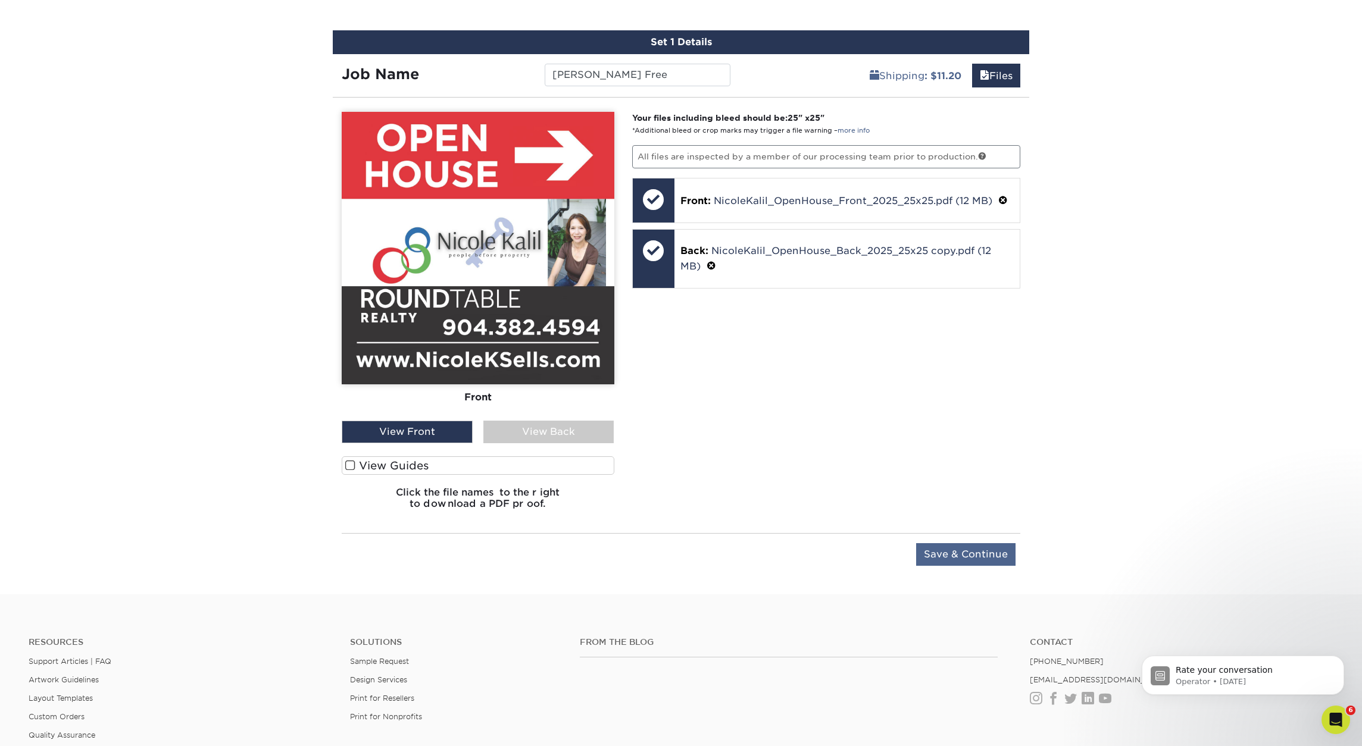
click at [973, 560] on input "Save & Continue" at bounding box center [965, 554] width 99 height 23
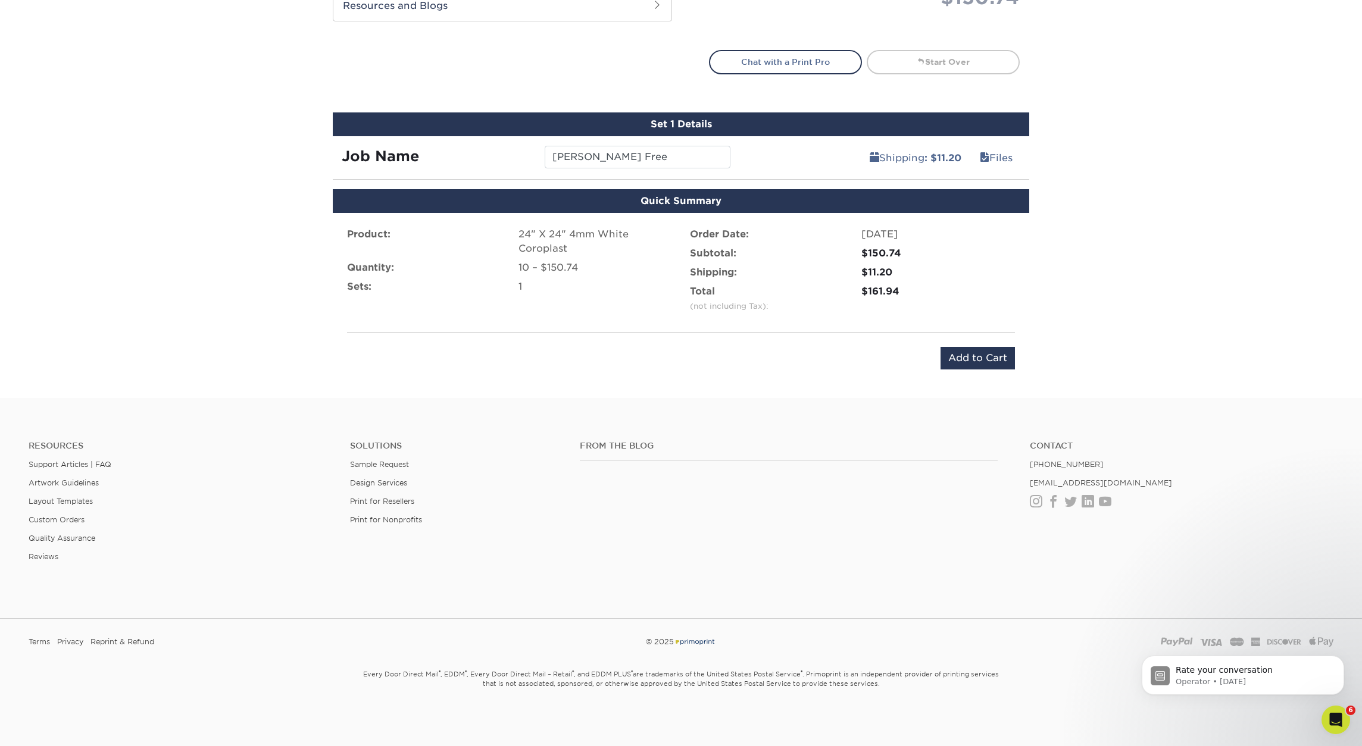
scroll to position [604, 0]
click at [970, 360] on input "Add to Cart" at bounding box center [977, 359] width 74 height 23
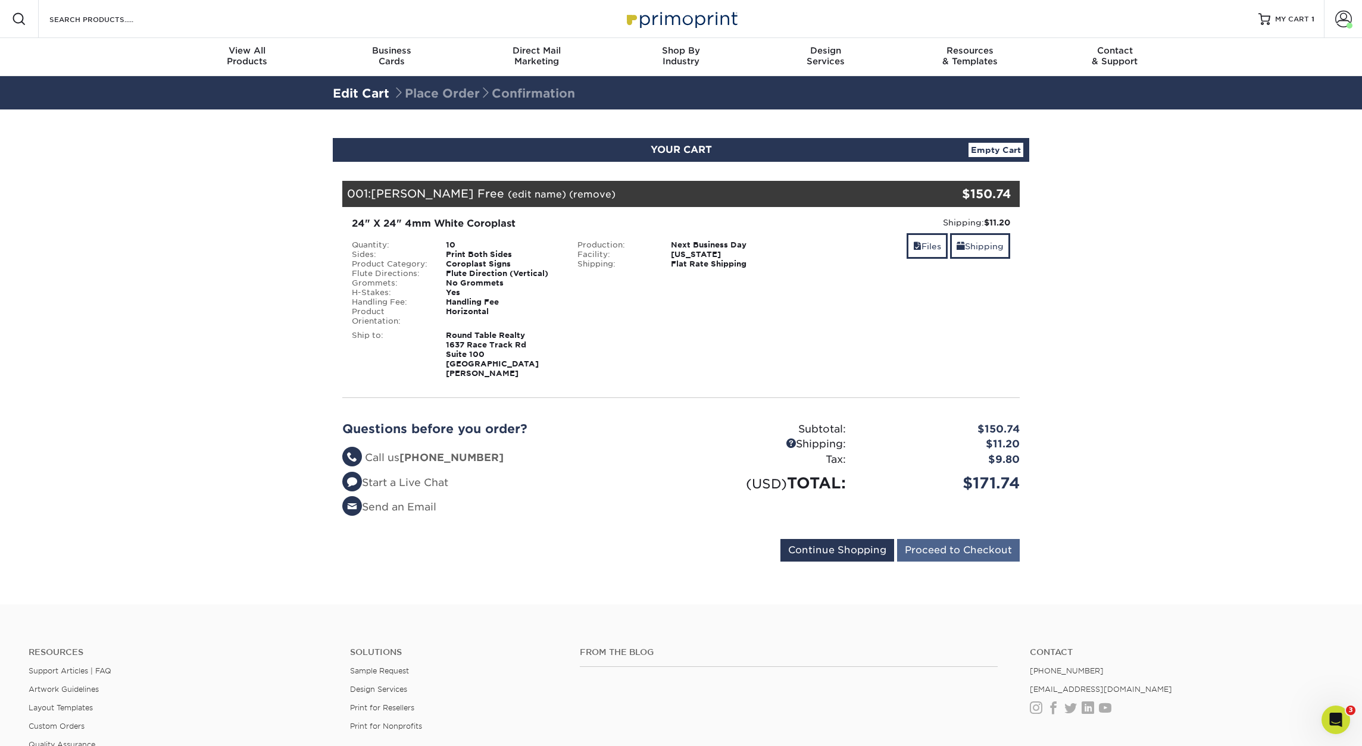
click at [963, 542] on input "Proceed to Checkout" at bounding box center [958, 550] width 123 height 23
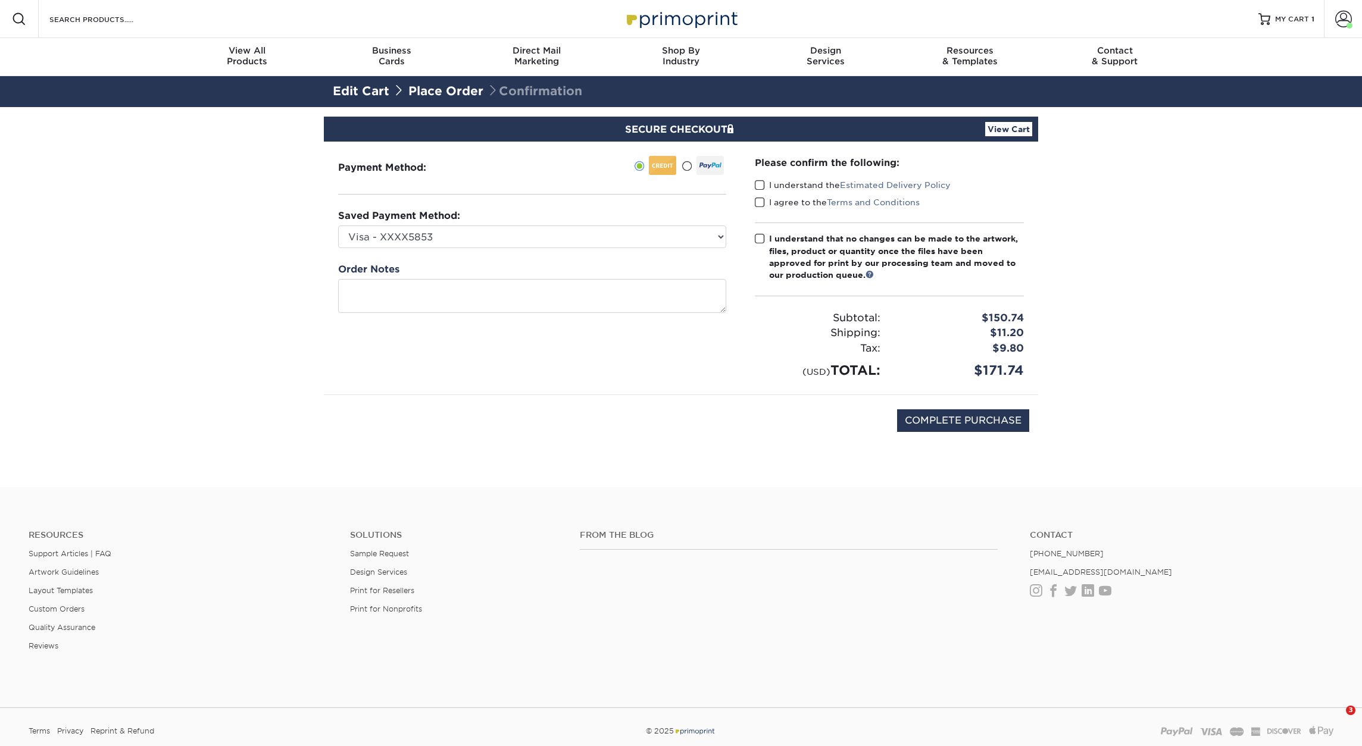
click at [758, 185] on span at bounding box center [760, 185] width 10 height 11
click at [0, 0] on input "I understand the Estimated Delivery Policy" at bounding box center [0, 0] width 0 height 0
click at [761, 208] on span at bounding box center [760, 202] width 10 height 11
click at [0, 0] on input "I agree to the Terms and Conditions" at bounding box center [0, 0] width 0 height 0
click at [759, 241] on span at bounding box center [760, 238] width 10 height 11
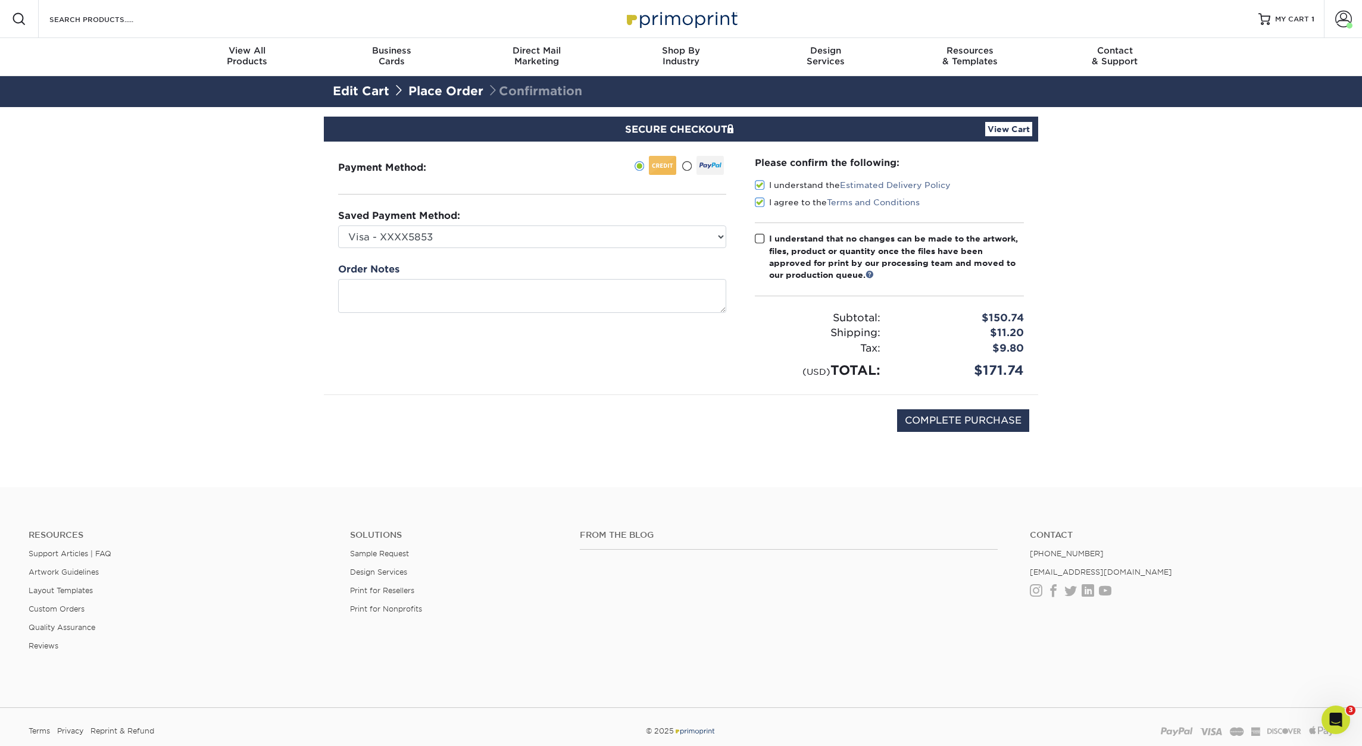
click at [0, 0] on input "I understand that no changes can be made to the artwork, files, product or quan…" at bounding box center [0, 0] width 0 height 0
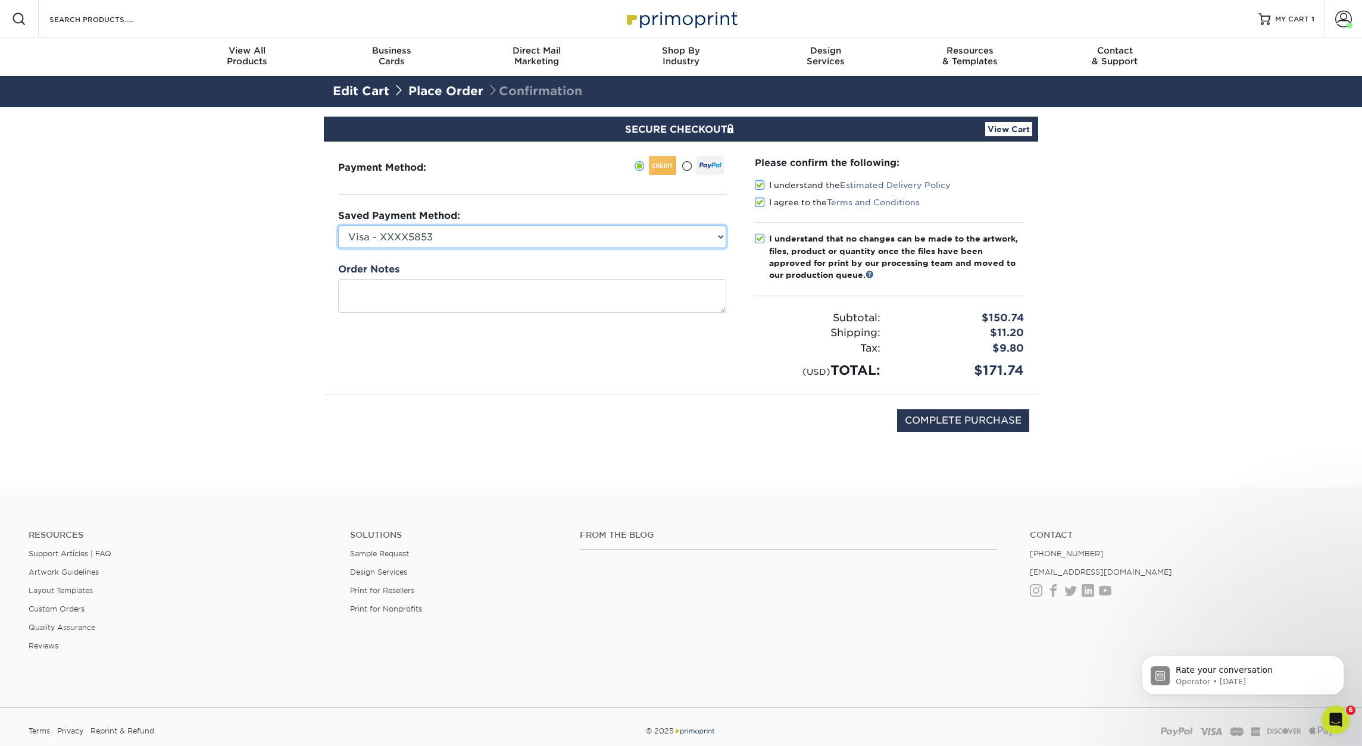
select select "72882"
click at [952, 427] on input "COMPLETE PURCHASE" at bounding box center [963, 420] width 132 height 23
type input "PROCESSING, PLEASE WAIT..."
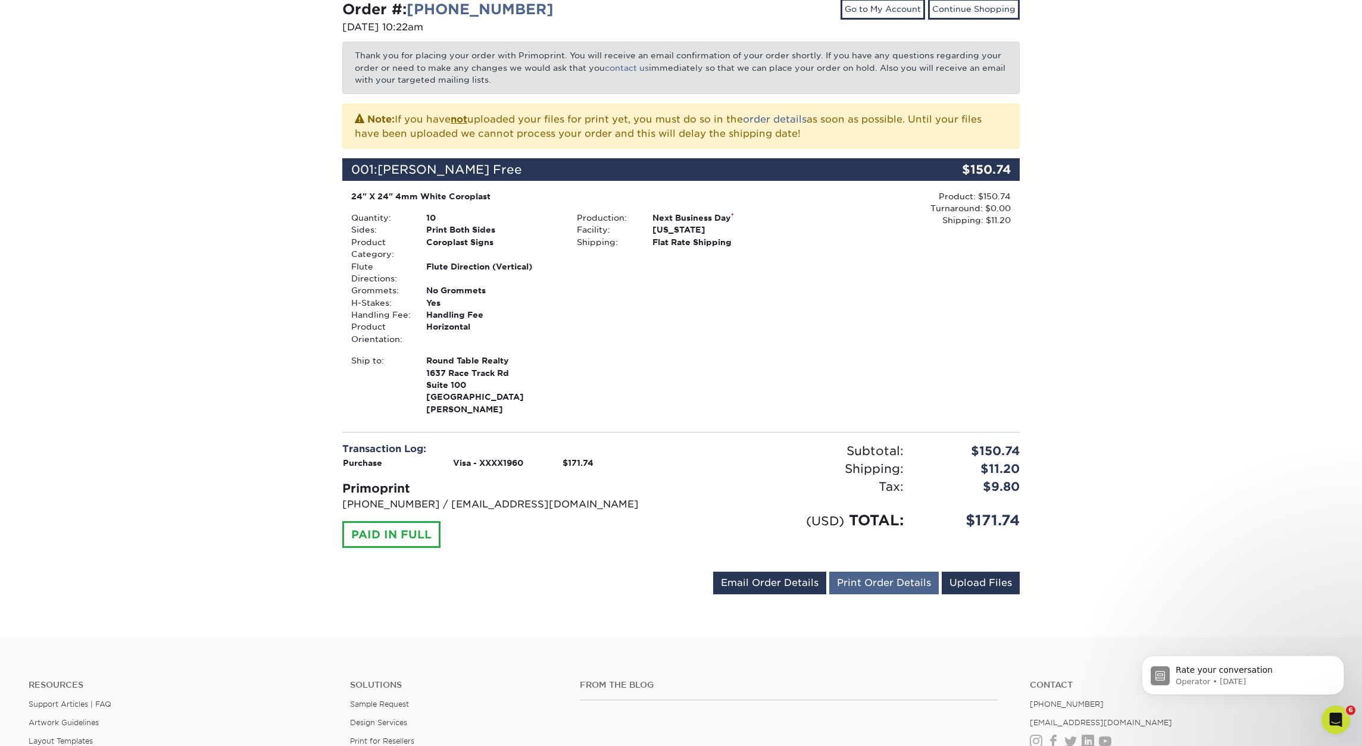
click at [877, 579] on link "Print Order Details" at bounding box center [883, 583] width 109 height 23
